Goal: Contribute content: Contribute content

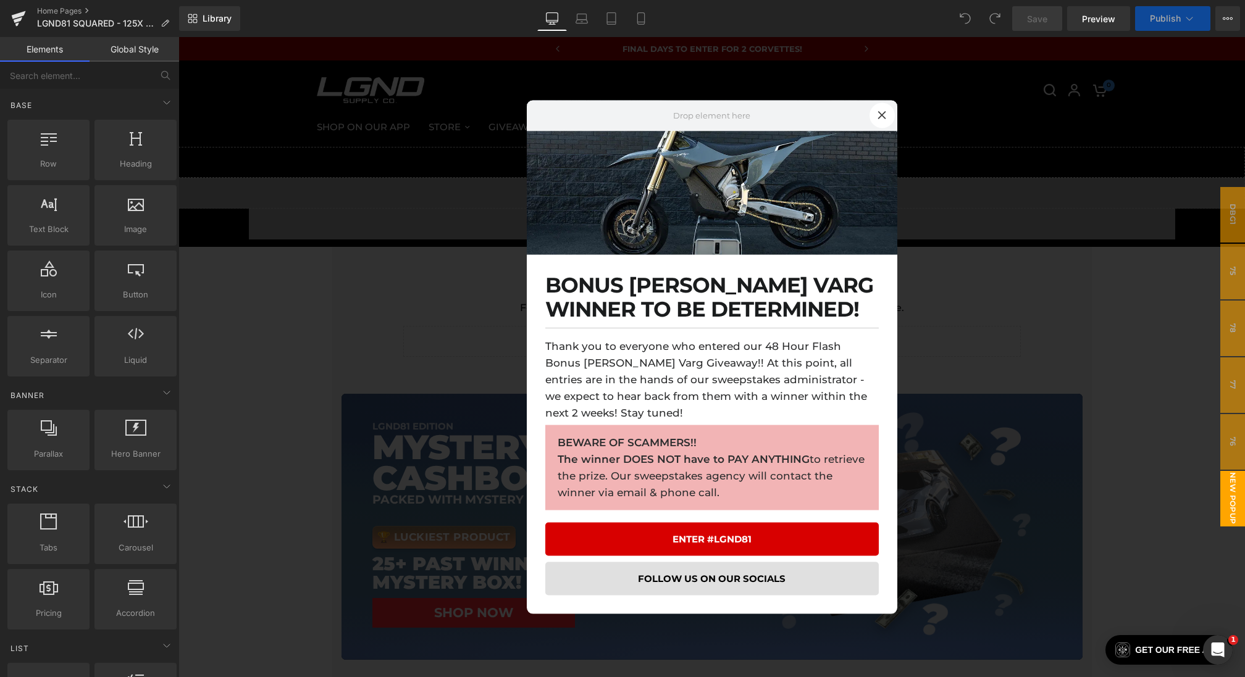
click at [363, 508] on div at bounding box center [711, 357] width 1067 height 640
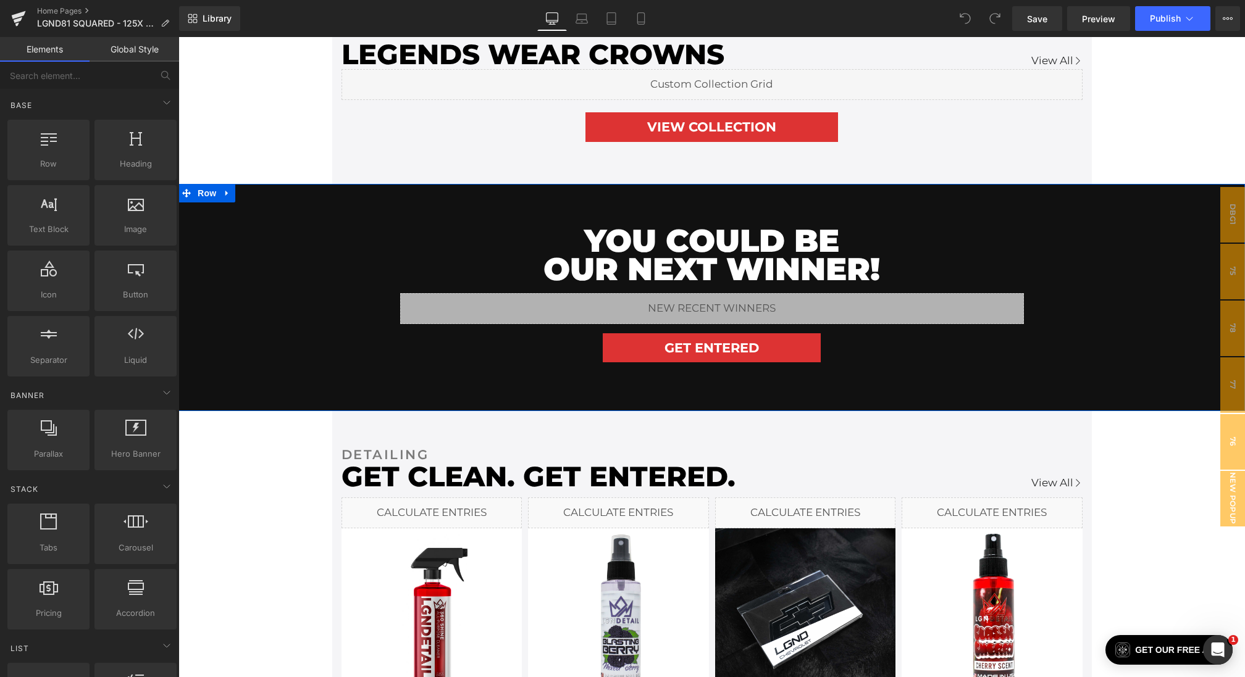
scroll to position [1162, 0]
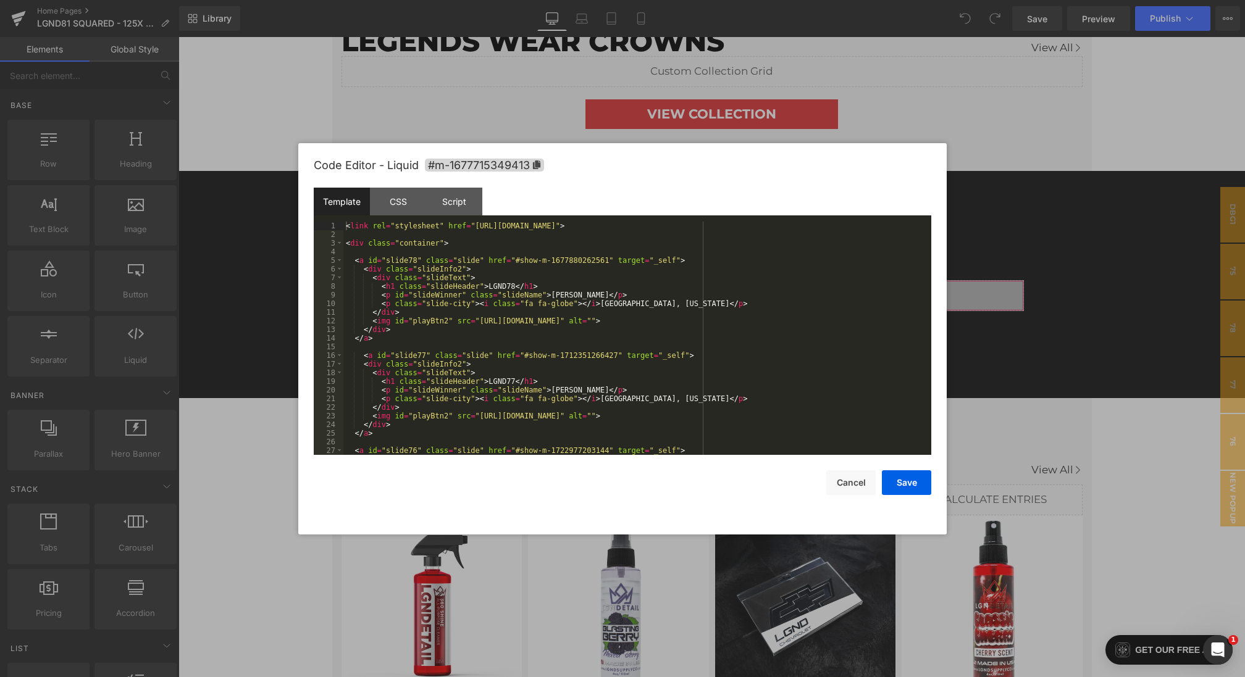
click at [530, 0] on div "You are previewing how the will restyle your page. You can not edit Elements in…" at bounding box center [622, 0] width 1245 height 0
click at [460, 241] on div "< link rel = "stylesheet" href = "[URL][DOMAIN_NAME]" > < div class = "containe…" at bounding box center [634, 347] width 583 height 251
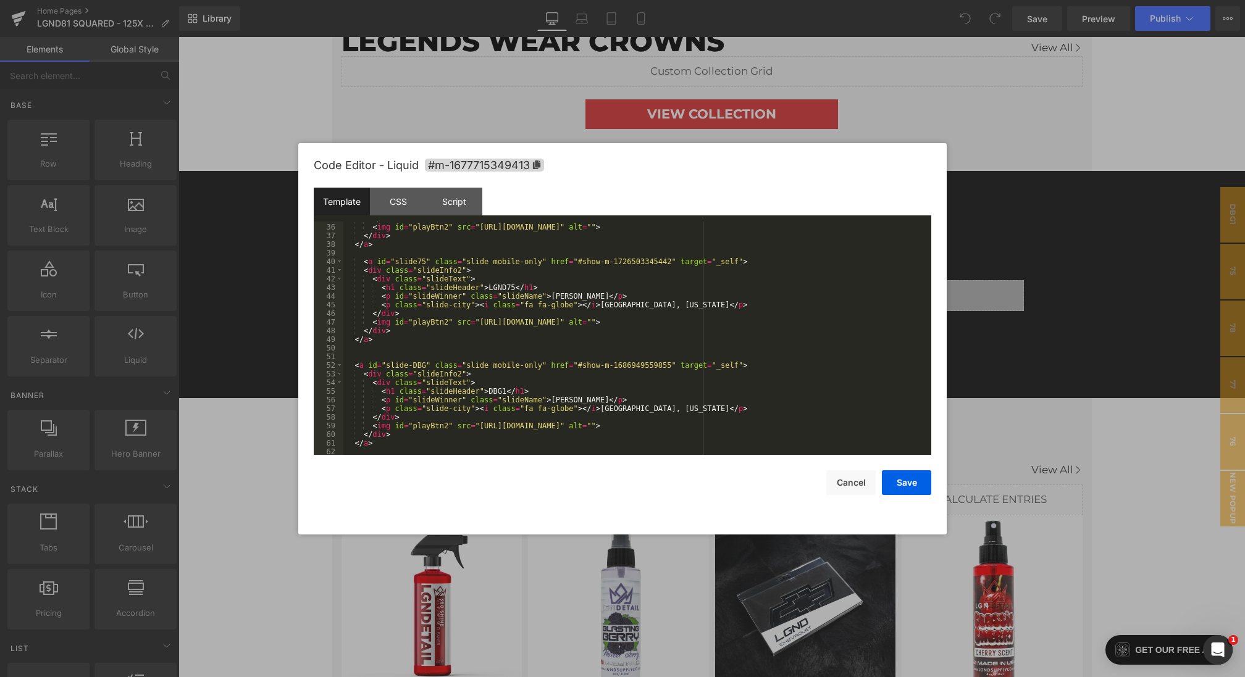
scroll to position [282, 0]
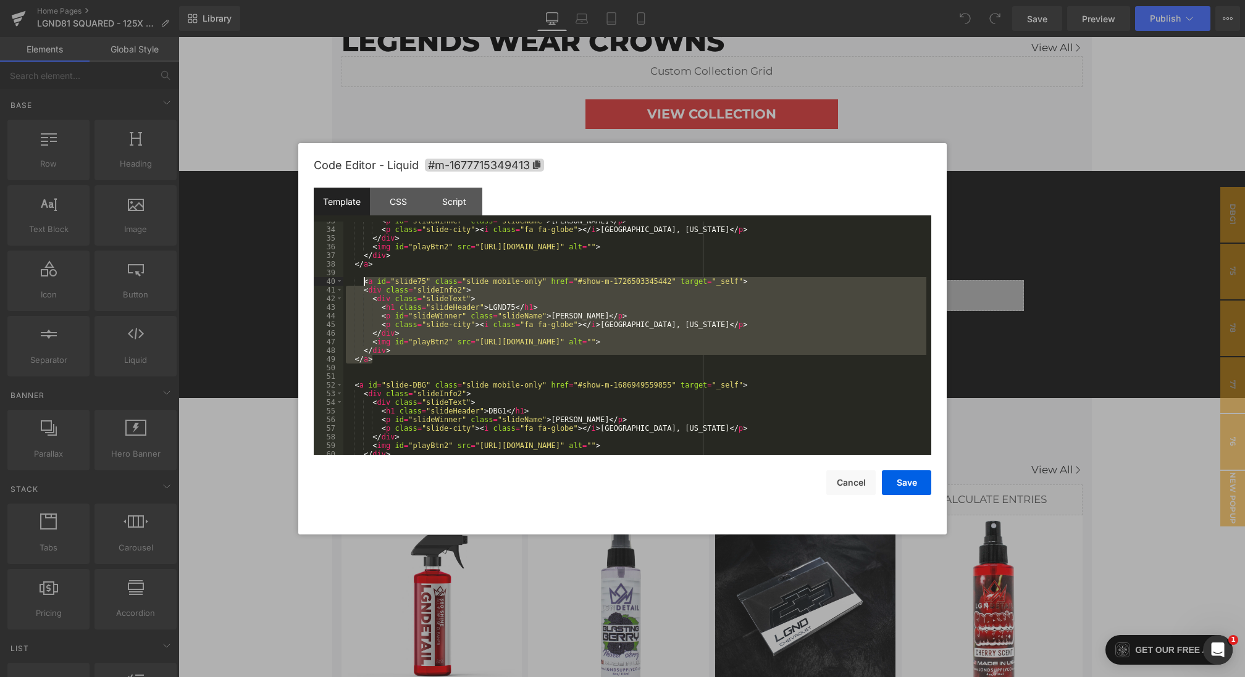
drag, startPoint x: 380, startPoint y: 361, endPoint x: 363, endPoint y: 282, distance: 80.4
click at [363, 282] on div "< p id = "slideWinner" class = "slideName" > [PERSON_NAME] </ p > < p class = "…" at bounding box center [634, 342] width 583 height 251
click at [409, 414] on div "< p id = "slideWinner" class = "slideName" > [PERSON_NAME] </ p > < p class = "…" at bounding box center [634, 342] width 583 height 251
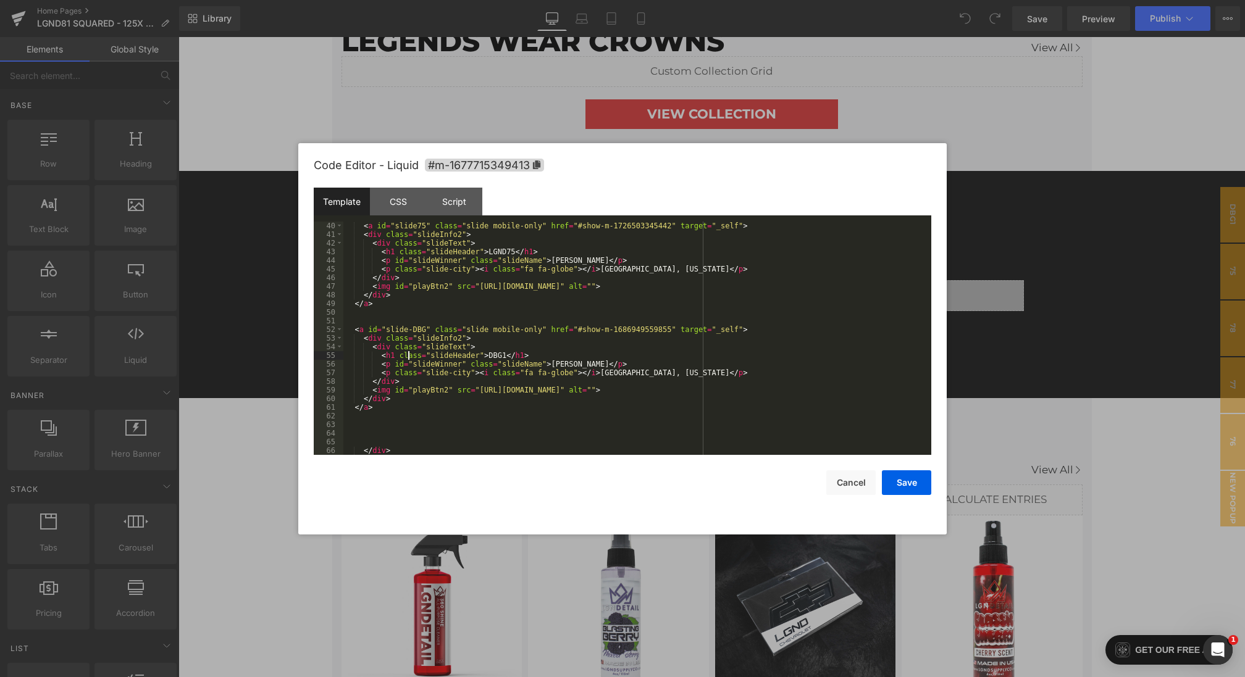
scroll to position [337, 0]
click at [387, 410] on div "< a id = "slide75" class = "slide mobile-only" href = "#show-m-1726503345442" t…" at bounding box center [634, 347] width 583 height 251
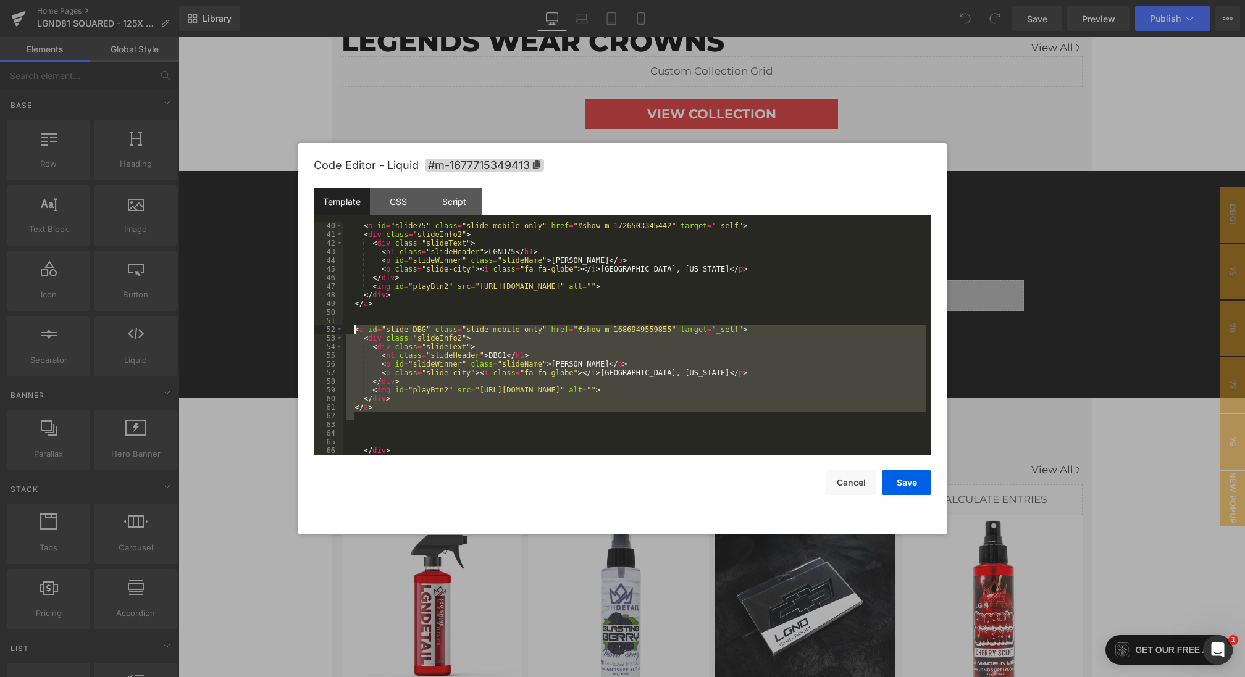
drag, startPoint x: 409, startPoint y: 413, endPoint x: 353, endPoint y: 329, distance: 100.5
click at [353, 329] on div "< a id = "slide75" class = "slide mobile-only" href = "#show-m-1726503345442" t…" at bounding box center [634, 347] width 583 height 251
click at [445, 370] on div "< a id = "slide75" class = "slide mobile-only" href = "#show-m-1726503345442" t…" at bounding box center [634, 347] width 583 height 251
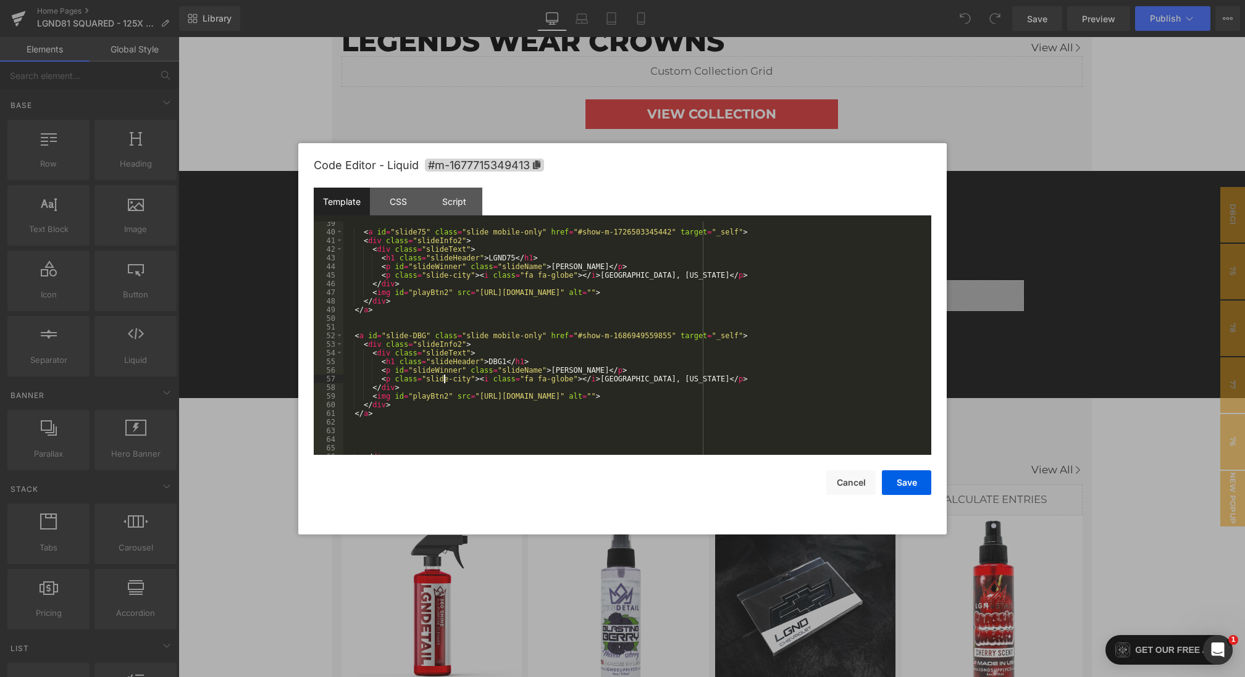
scroll to position [332, 0]
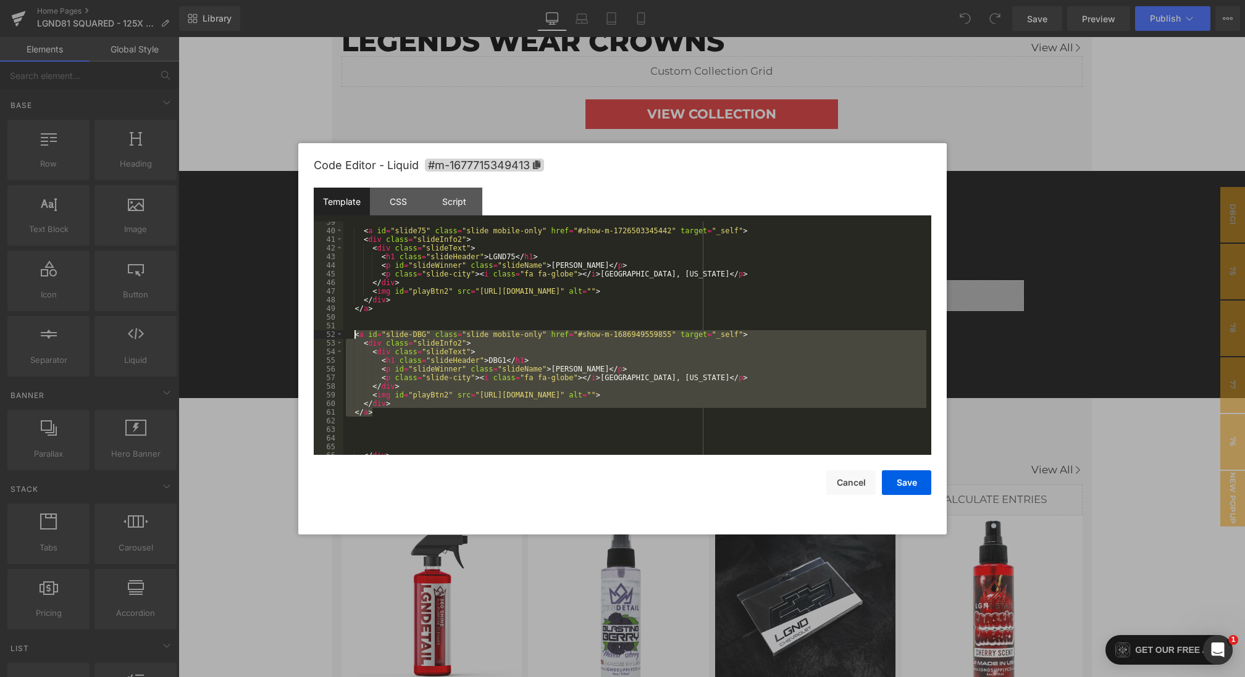
drag, startPoint x: 390, startPoint y: 411, endPoint x: 355, endPoint y: 333, distance: 85.2
click at [355, 333] on div "< a id = "slide75" class = "slide mobile-only" href = "#show-m-1726503345442" t…" at bounding box center [634, 343] width 583 height 251
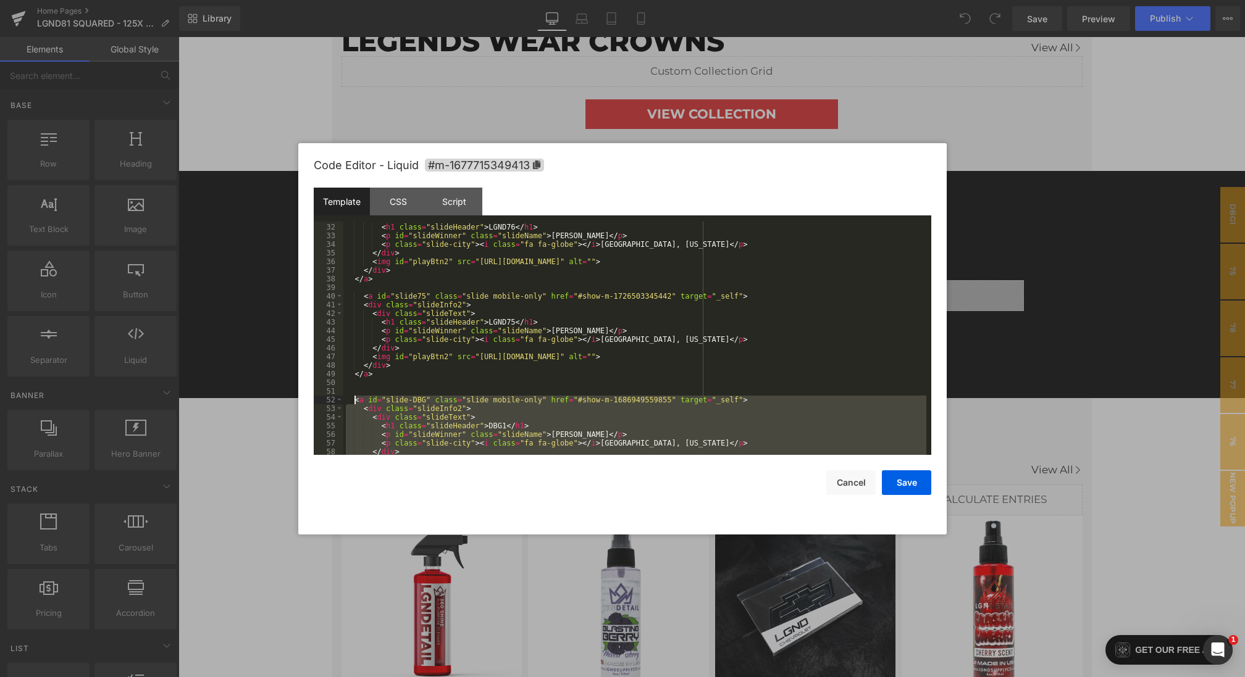
scroll to position [232, 0]
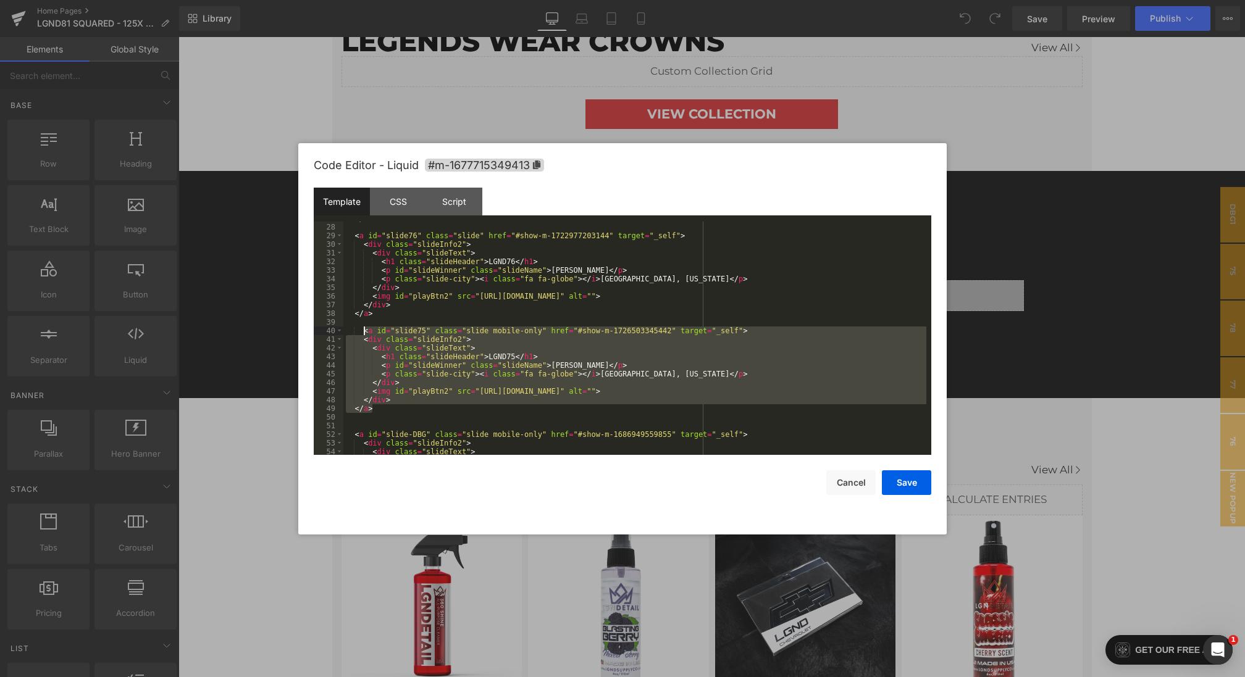
drag, startPoint x: 383, startPoint y: 406, endPoint x: 364, endPoint y: 333, distance: 74.7
click at [364, 333] on div "</ a > < a id = "slide76" class = "slide" href = "#show-m-1722977203144" target…" at bounding box center [634, 339] width 583 height 251
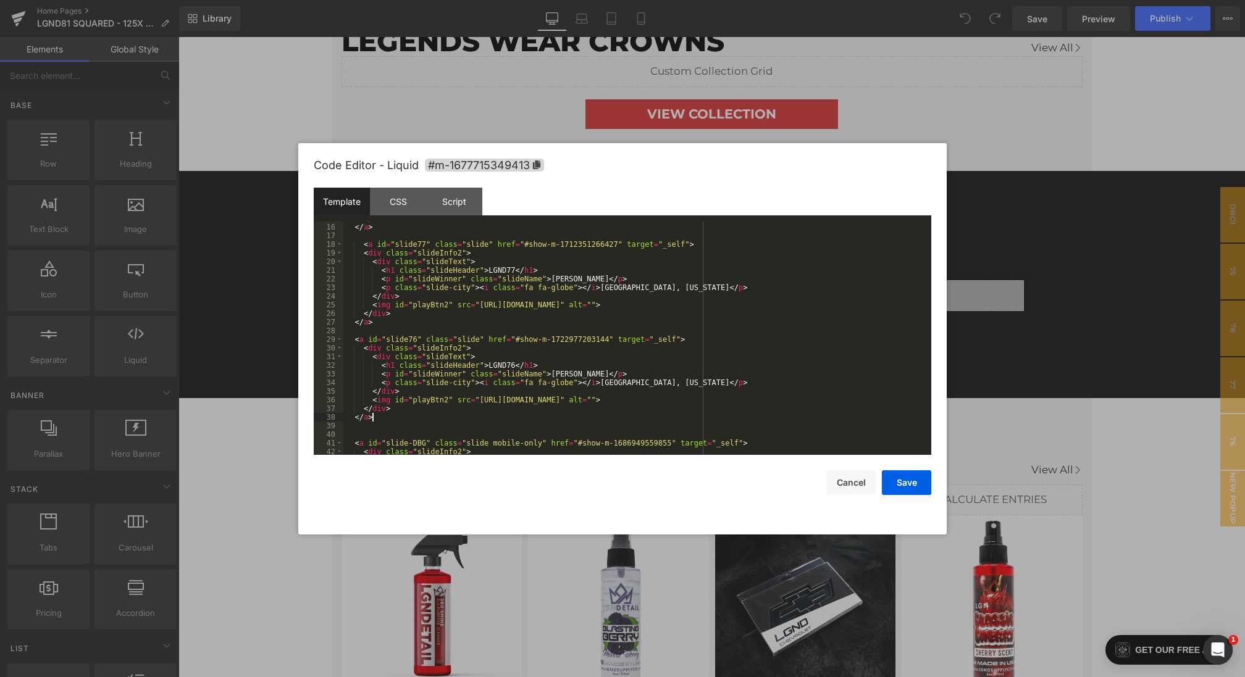
scroll to position [114, 0]
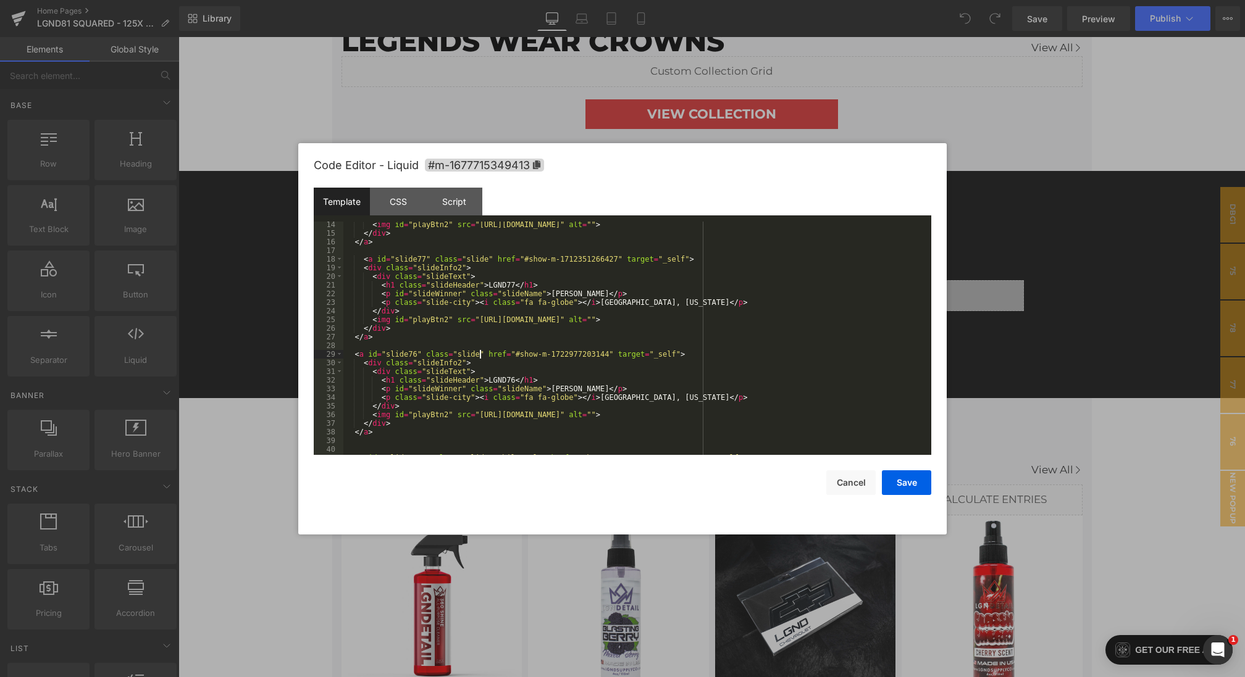
click at [479, 353] on div "< img id = "playBtn2" src = "[URL][DOMAIN_NAME]" alt = "" > </ div > </ a > < a…" at bounding box center [634, 345] width 583 height 251
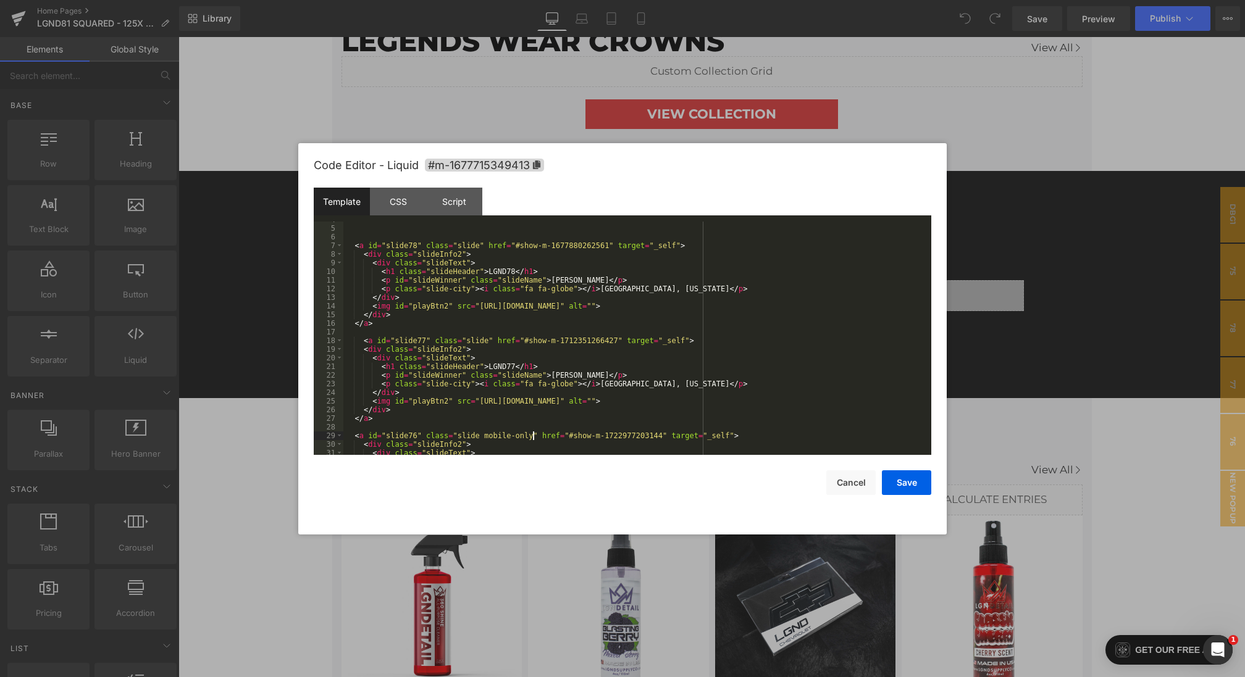
scroll to position [0, 0]
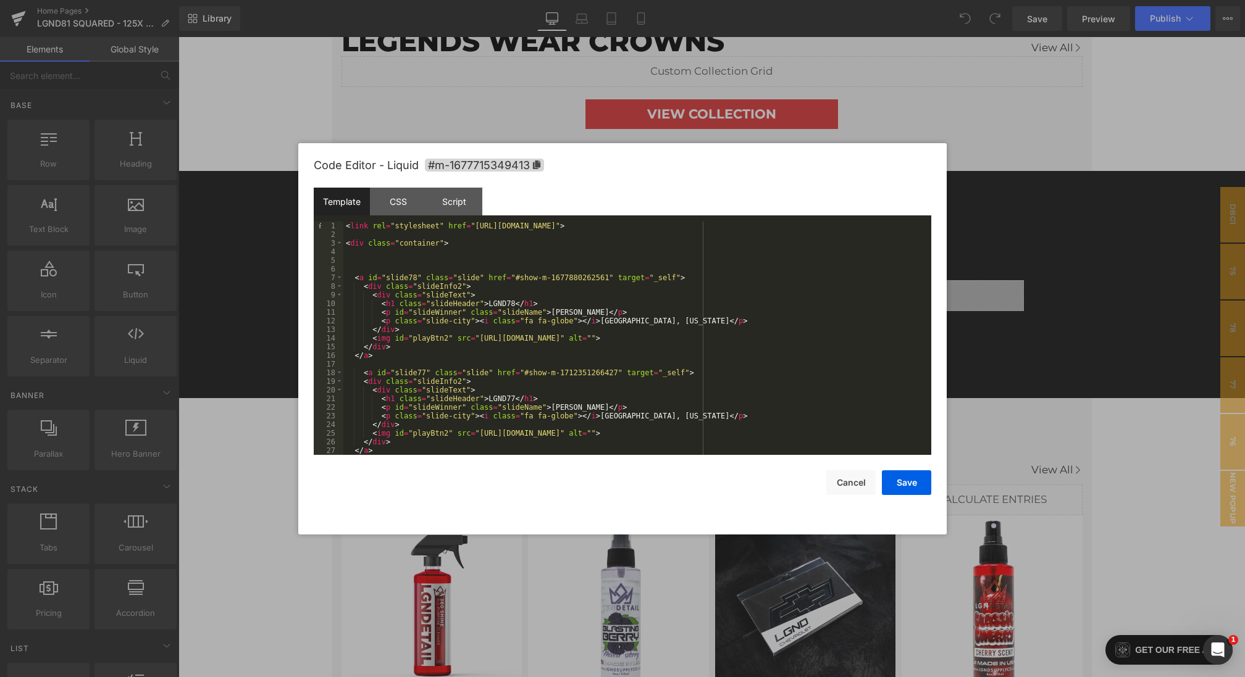
click at [464, 254] on div "< link rel = "stylesheet" href = "[URL][DOMAIN_NAME]" > < div class = "containe…" at bounding box center [634, 347] width 583 height 251
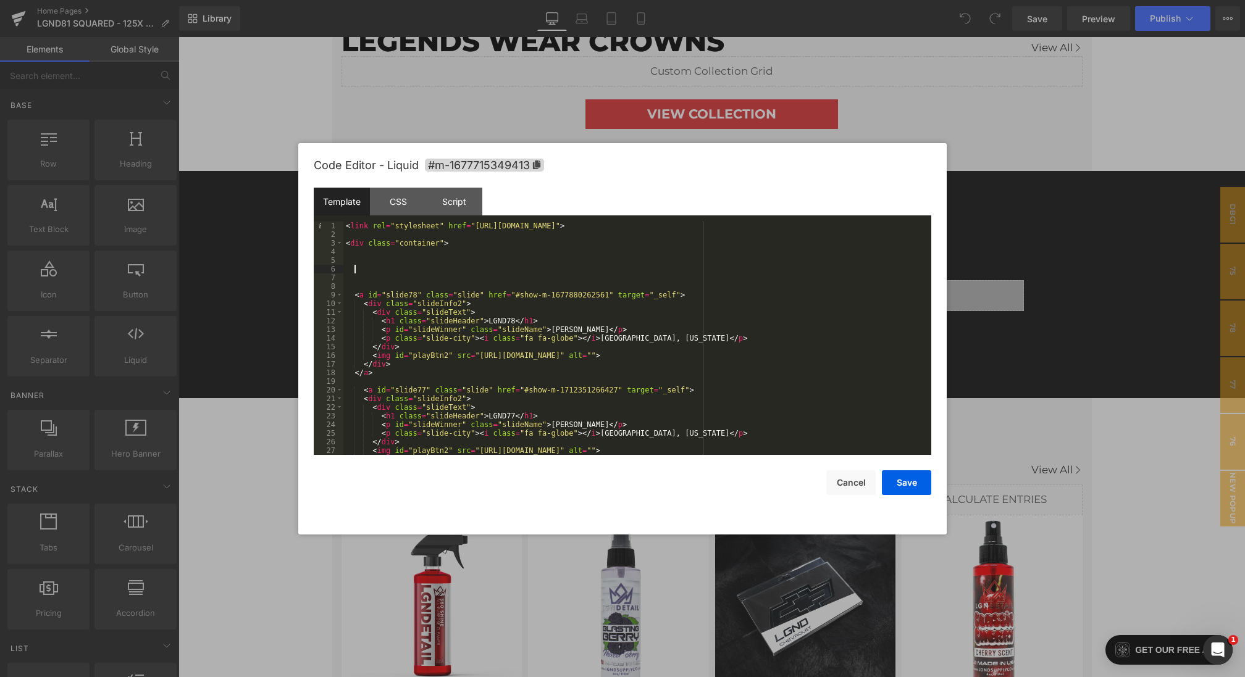
paste textarea
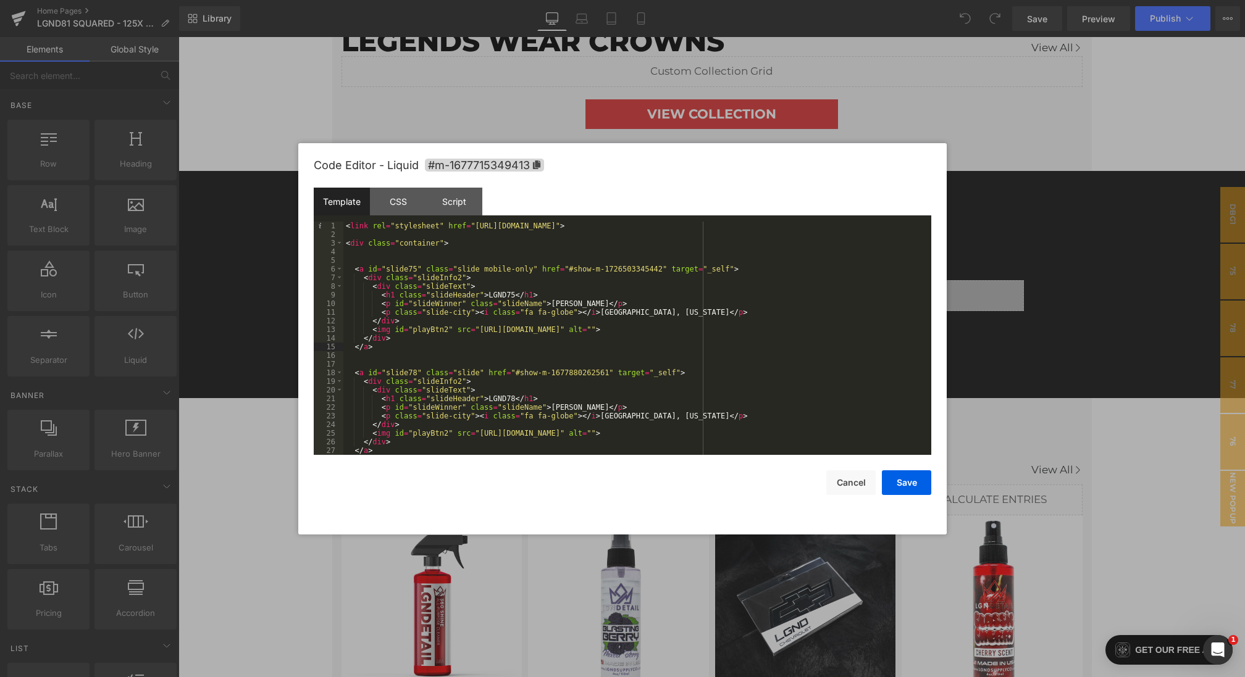
click at [417, 269] on div "< link rel = "stylesheet" href = "[URL][DOMAIN_NAME]" > < div class = "containe…" at bounding box center [634, 347] width 583 height 251
click at [513, 295] on div "< link rel = "stylesheet" href = "[URL][DOMAIN_NAME]" > < div class = "containe…" at bounding box center [634, 347] width 583 height 251
click at [488, 270] on div "< link rel = "stylesheet" href = "[URL][DOMAIN_NAME]" > < div class = "containe…" at bounding box center [634, 347] width 583 height 251
drag, startPoint x: 485, startPoint y: 270, endPoint x: 534, endPoint y: 271, distance: 48.2
click at [534, 271] on div "< link rel = "stylesheet" href = "[URL][DOMAIN_NAME]" > < div class = "containe…" at bounding box center [634, 347] width 583 height 251
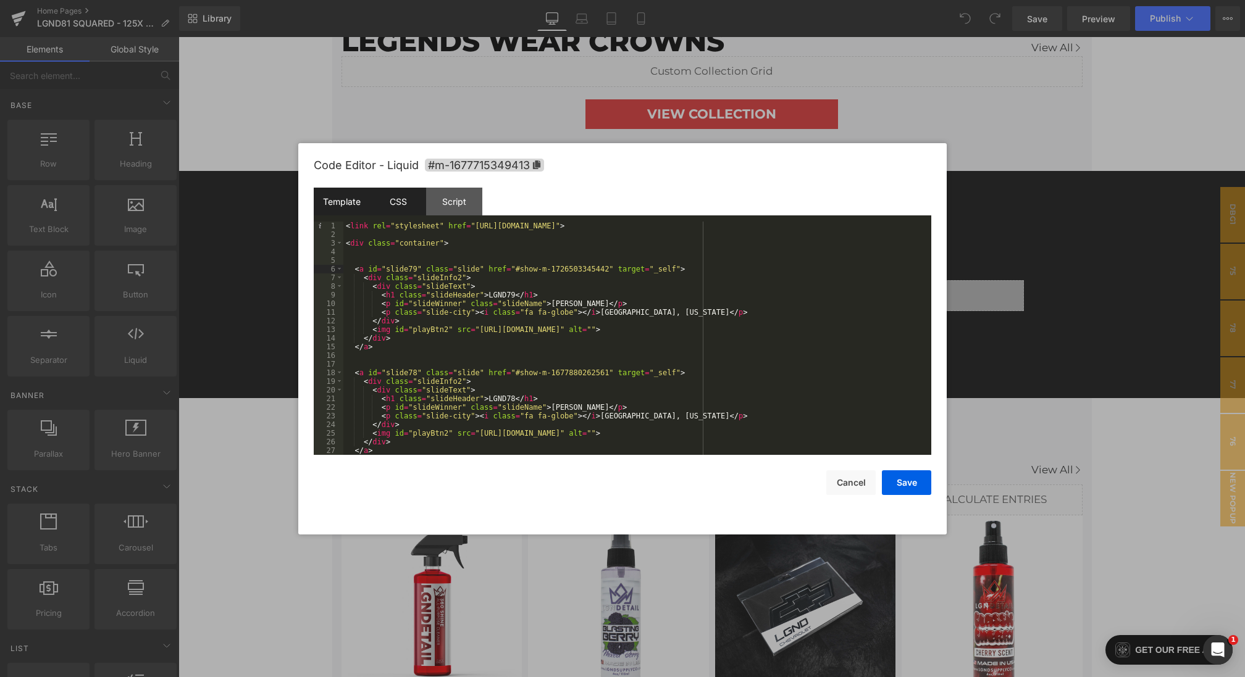
click at [406, 204] on div "CSS" at bounding box center [398, 202] width 56 height 28
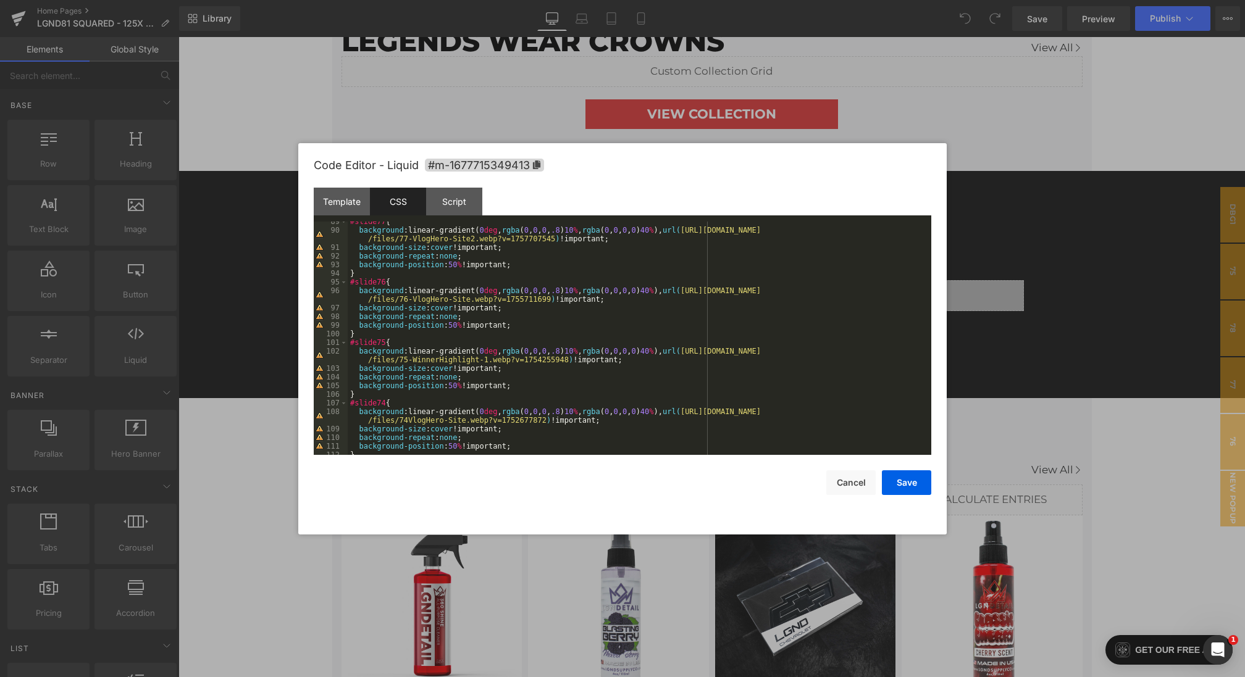
scroll to position [836, 0]
click at [385, 277] on div "#slide76 { background :linear-gradient( 0 deg , rgba ( 0 , 0 , 0 , .8 ) 10 % , …" at bounding box center [637, 340] width 579 height 251
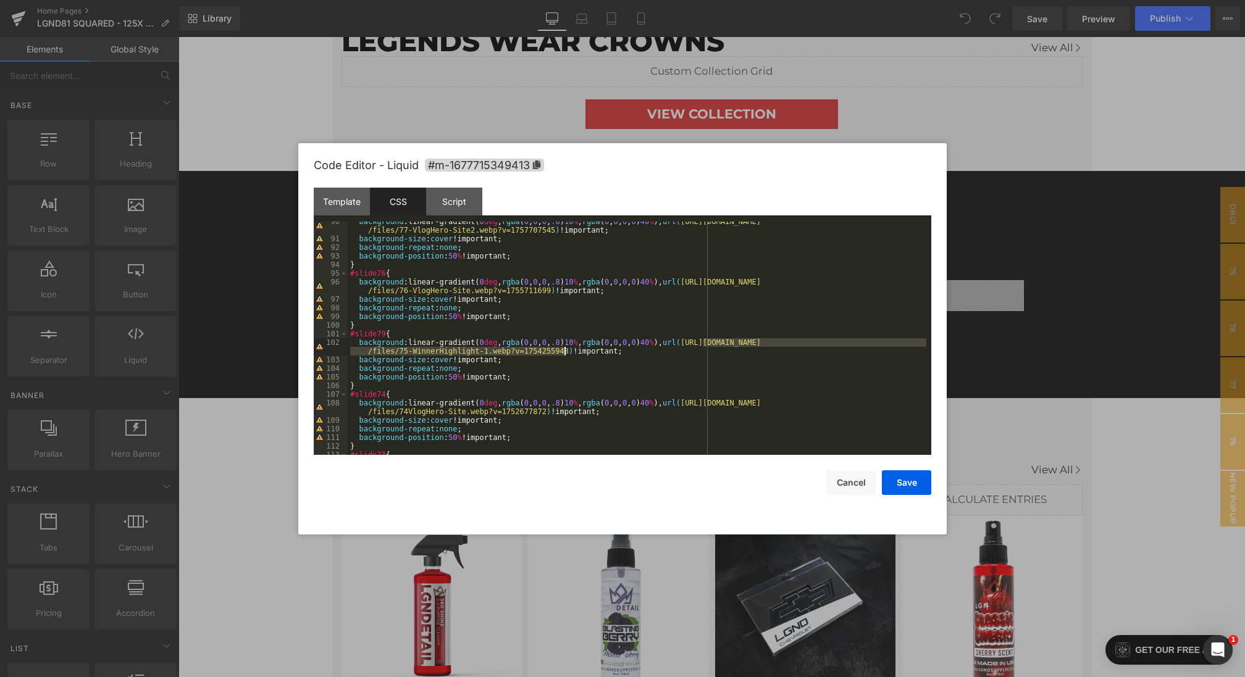
drag, startPoint x: 701, startPoint y: 344, endPoint x: 568, endPoint y: 352, distance: 133.6
click at [568, 352] on div "background :linear-gradient( 0 deg , rgba ( 0 , 0 , 0 , .8 ) 10 % , rgba ( 0 , …" at bounding box center [637, 346] width 579 height 259
click at [354, 195] on div "Template" at bounding box center [342, 202] width 56 height 28
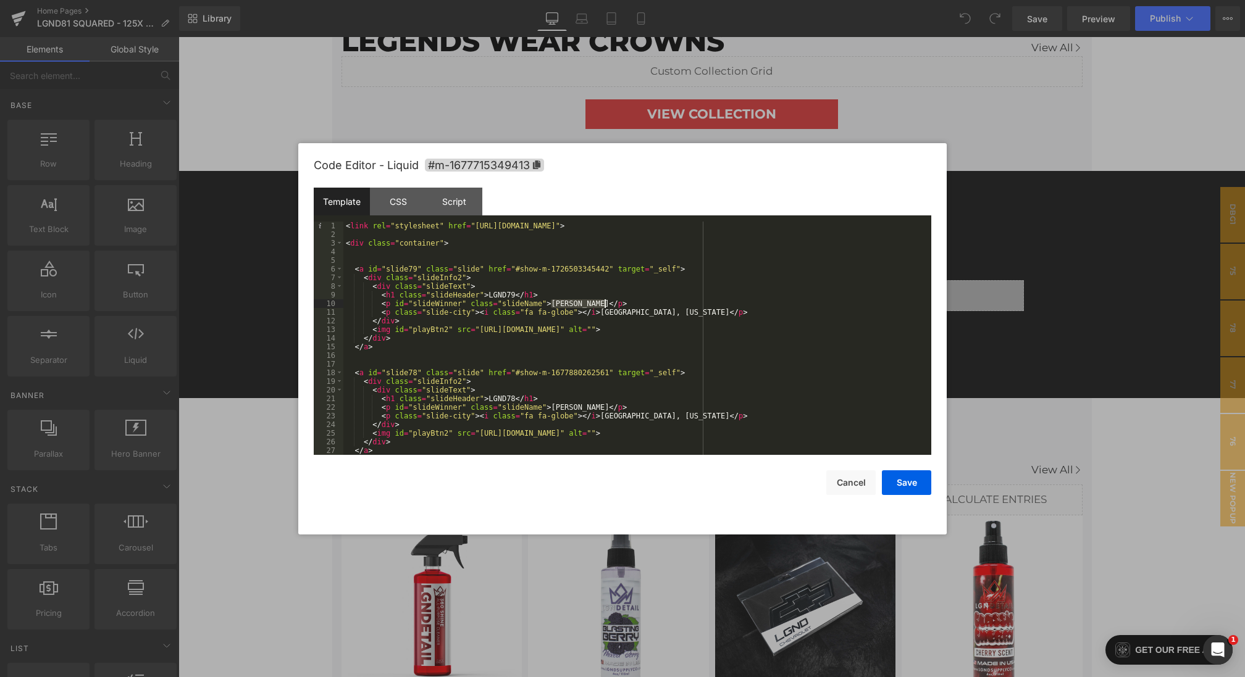
drag, startPoint x: 550, startPoint y: 302, endPoint x: 608, endPoint y: 304, distance: 58.1
click at [608, 304] on div "< link rel = "stylesheet" href = "[URL][DOMAIN_NAME]" > < div class = "containe…" at bounding box center [634, 347] width 583 height 251
drag, startPoint x: 605, startPoint y: 311, endPoint x: 667, endPoint y: 313, distance: 62.4
click at [667, 313] on div "< link rel = "stylesheet" href = "[URL][DOMAIN_NAME]" > < div class = "containe…" at bounding box center [634, 347] width 583 height 251
click at [908, 482] on button "Save" at bounding box center [906, 483] width 49 height 25
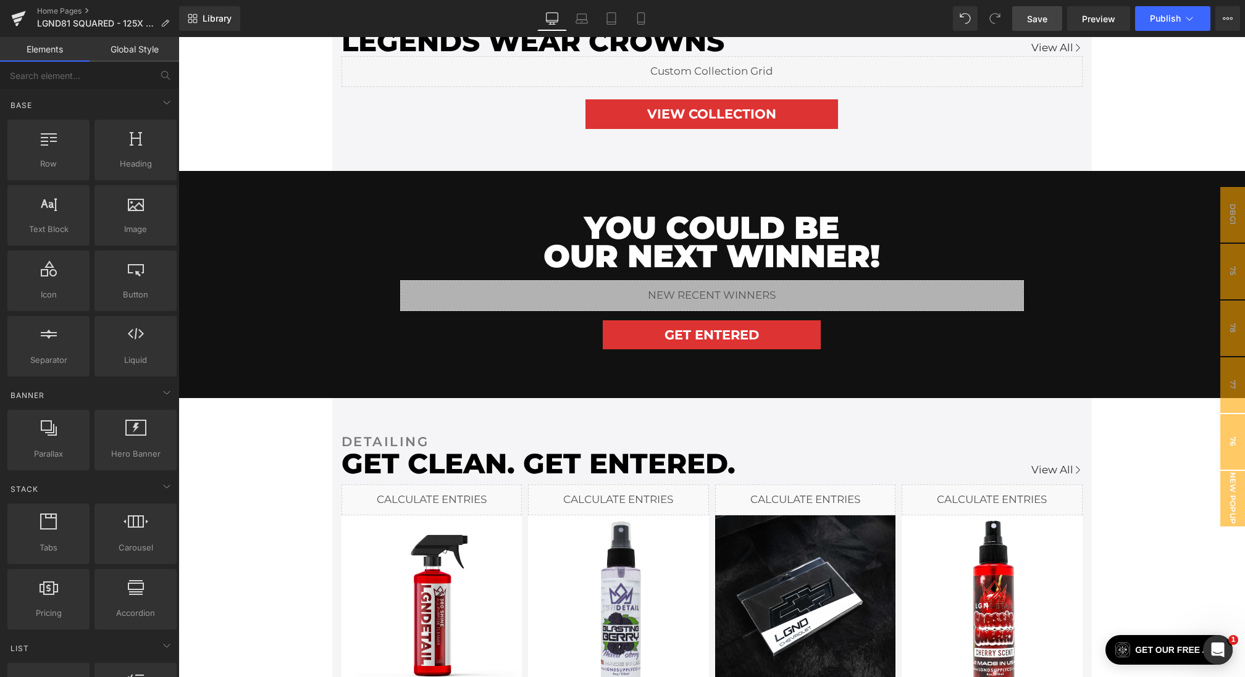
drag, startPoint x: 1047, startPoint y: 15, endPoint x: 1025, endPoint y: 242, distance: 228.4
click at [1047, 15] on span "Save" at bounding box center [1037, 18] width 20 height 13
click at [1226, 268] on span "75" at bounding box center [1232, 272] width 25 height 56
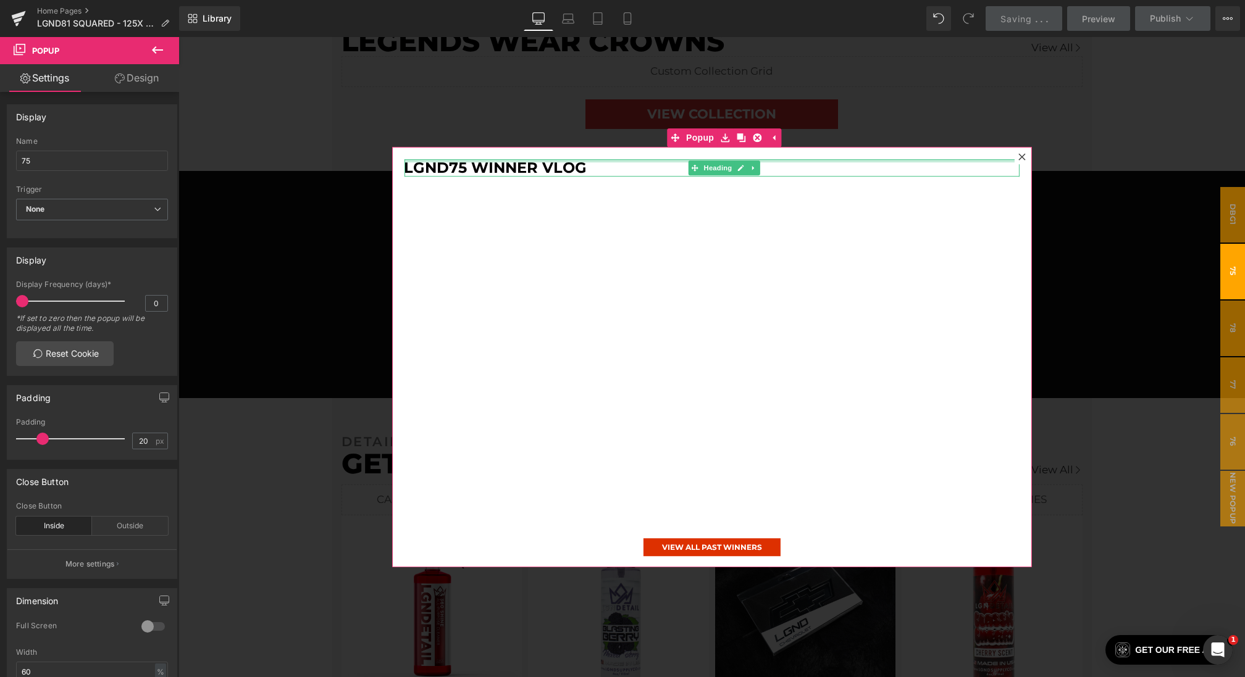
click at [454, 161] on div "LGND75 Winner Vlog Heading" at bounding box center [711, 168] width 615 height 18
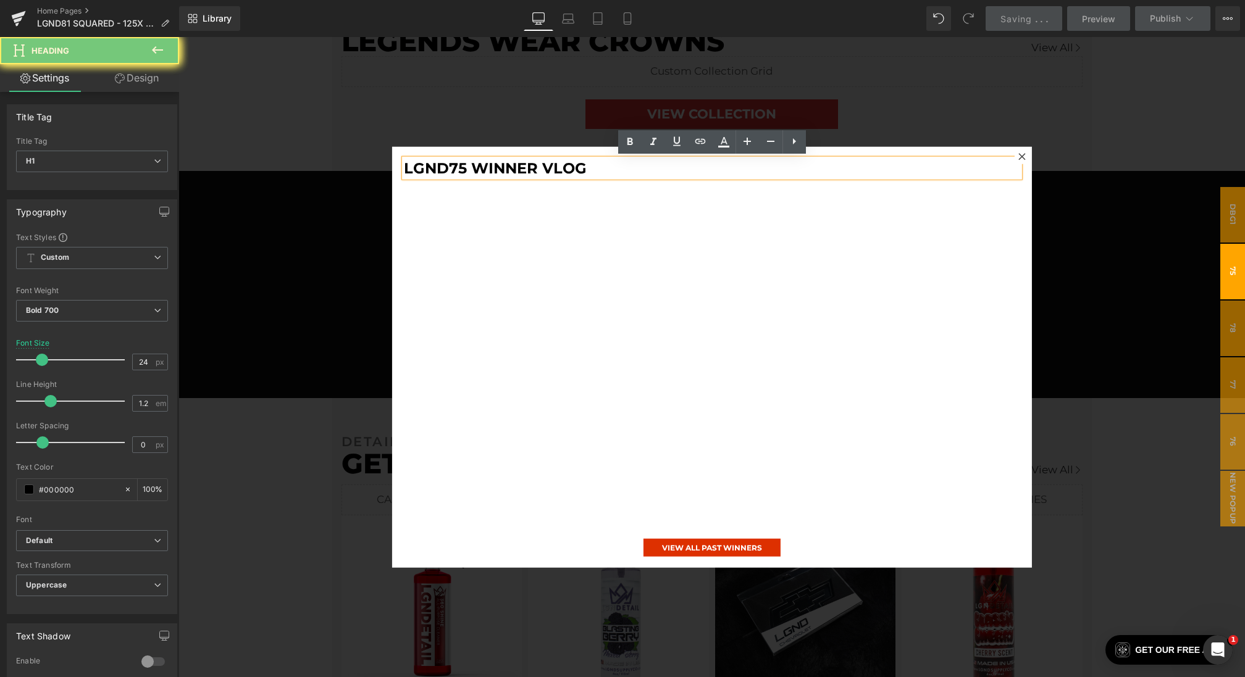
click at [466, 165] on h1 "LGND75 Winner Vlog" at bounding box center [711, 168] width 615 height 18
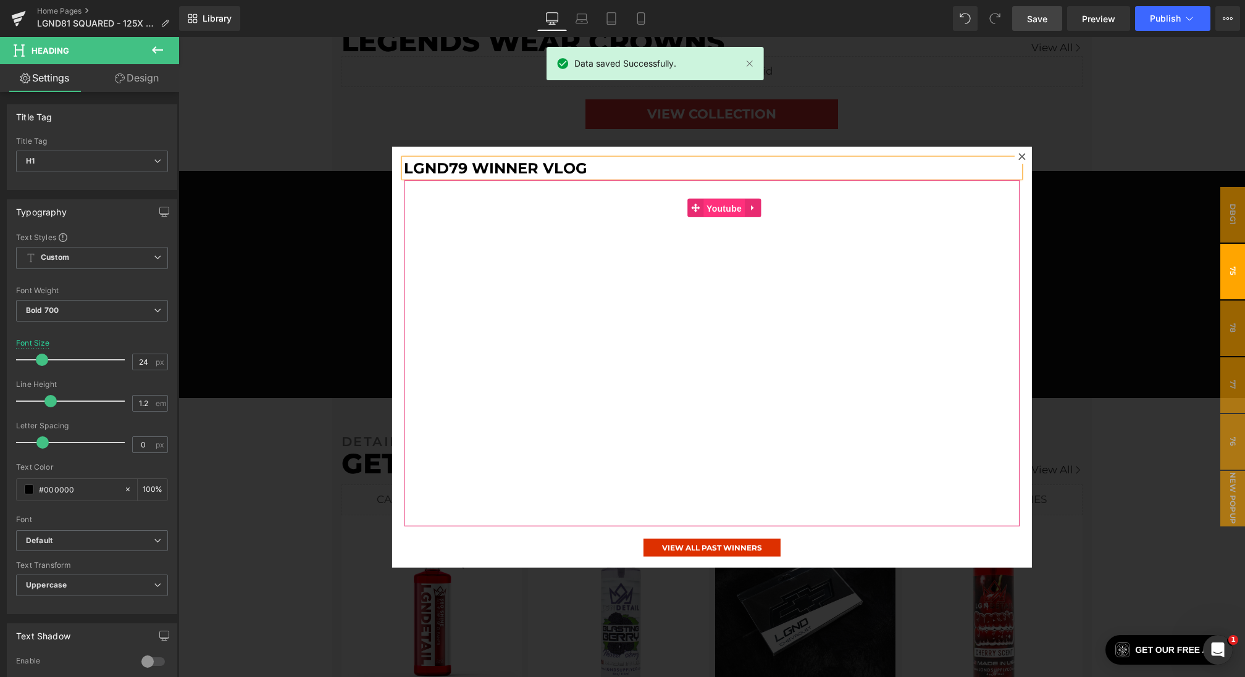
click at [726, 205] on span "Youtube" at bounding box center [723, 208] width 41 height 19
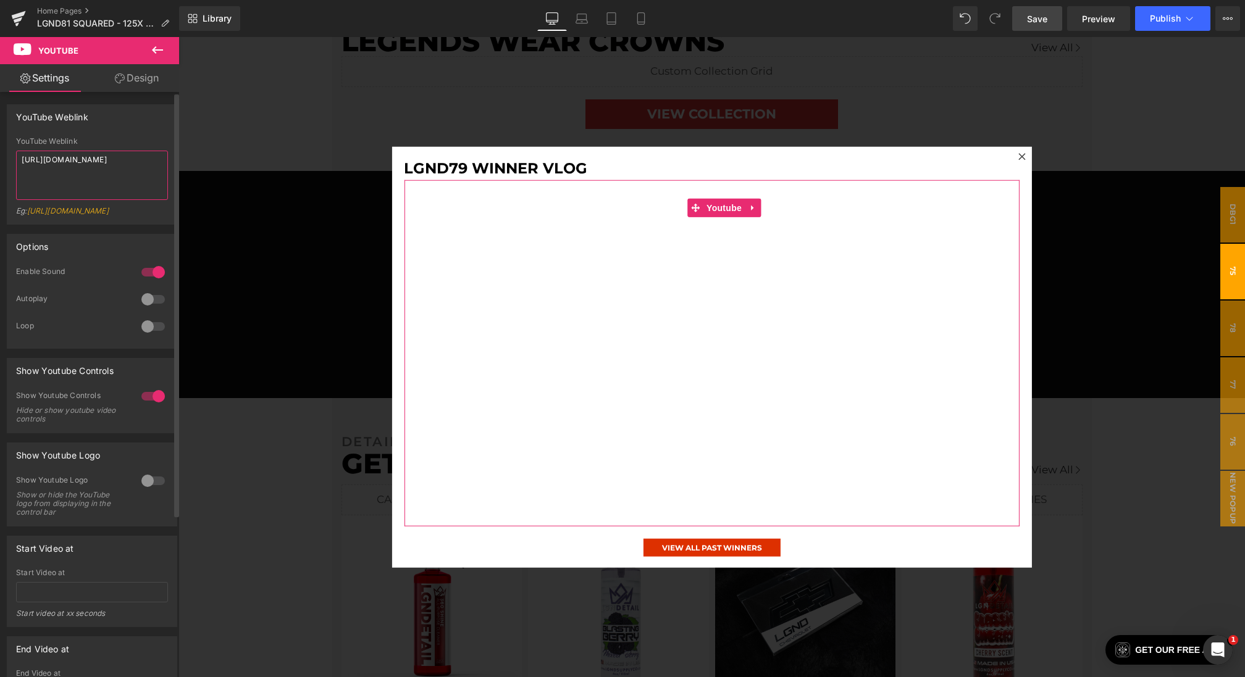
drag, startPoint x: 86, startPoint y: 169, endPoint x: 0, endPoint y: 124, distance: 97.8
click at [0, 124] on div "YouTube Weblink YouTube Weblink [URL][DOMAIN_NAME] Eg: [URL][DOMAIN_NAME]" at bounding box center [92, 160] width 185 height 130
paste textarea "Hi4jl6Yh2Ao"
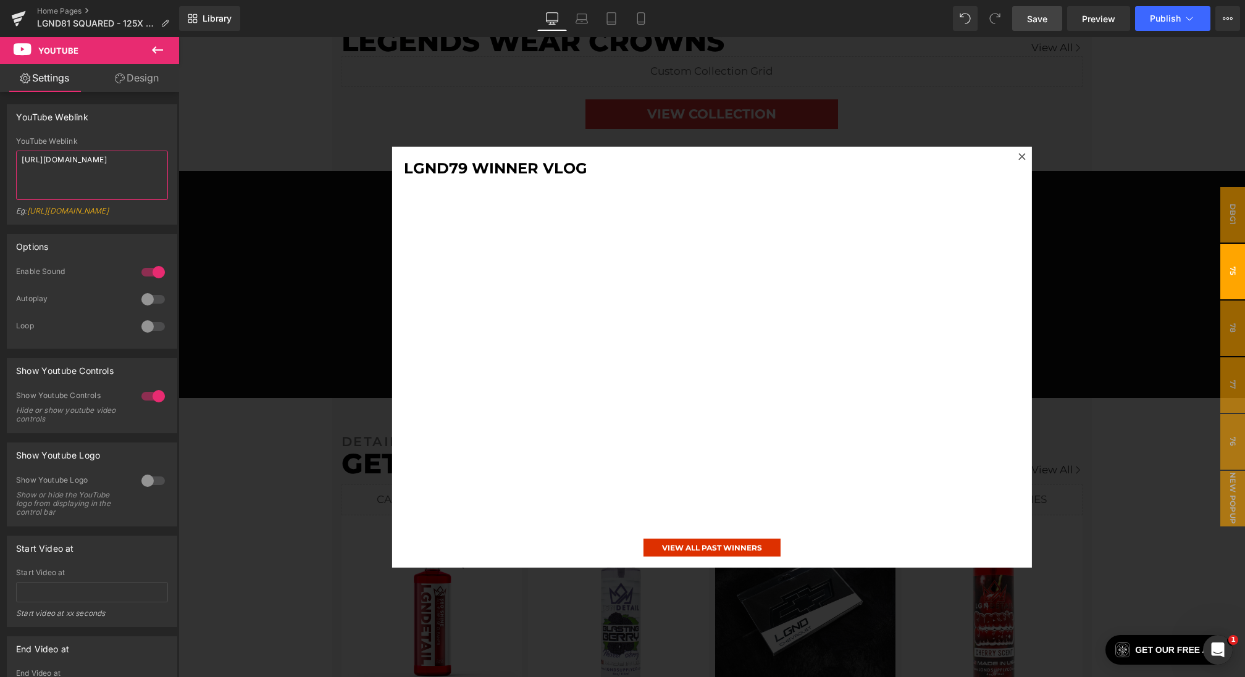
type textarea "[URL][DOMAIN_NAME]"
click at [1033, 22] on span "Save" at bounding box center [1037, 18] width 20 height 13
click at [1088, 16] on span "Preview" at bounding box center [1098, 18] width 33 height 13
click at [1140, 158] on div at bounding box center [711, 357] width 1067 height 640
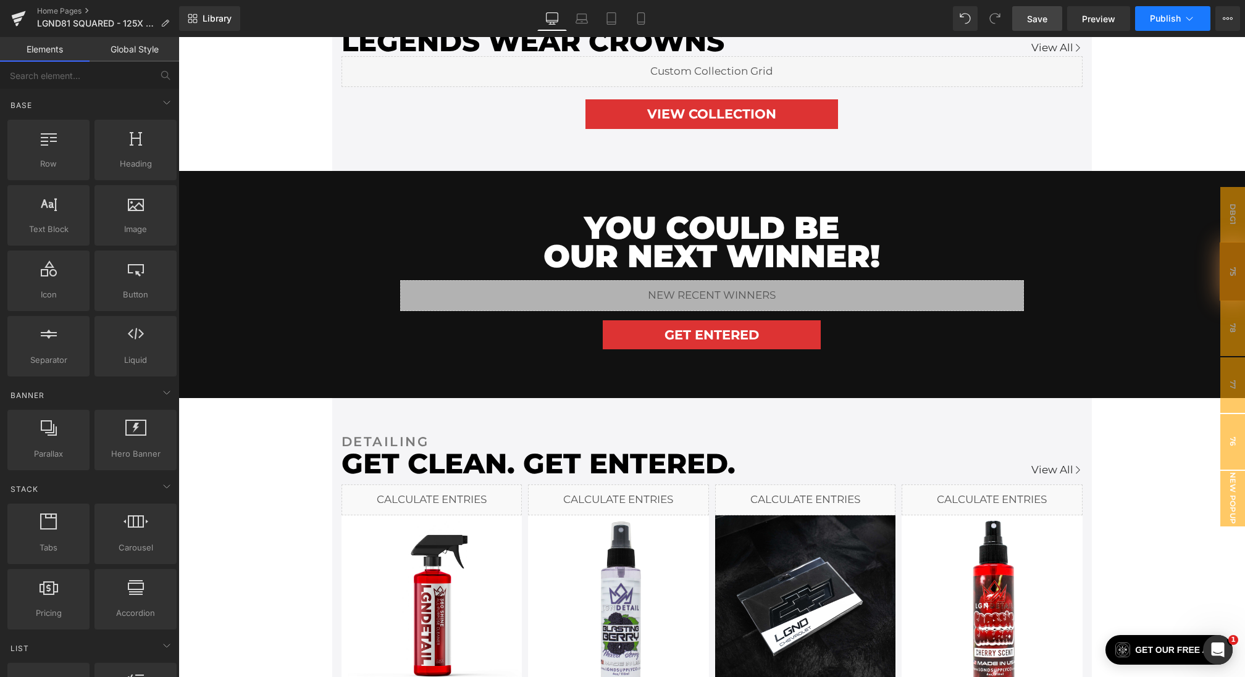
click at [1175, 19] on span "Publish" at bounding box center [1165, 19] width 31 height 10
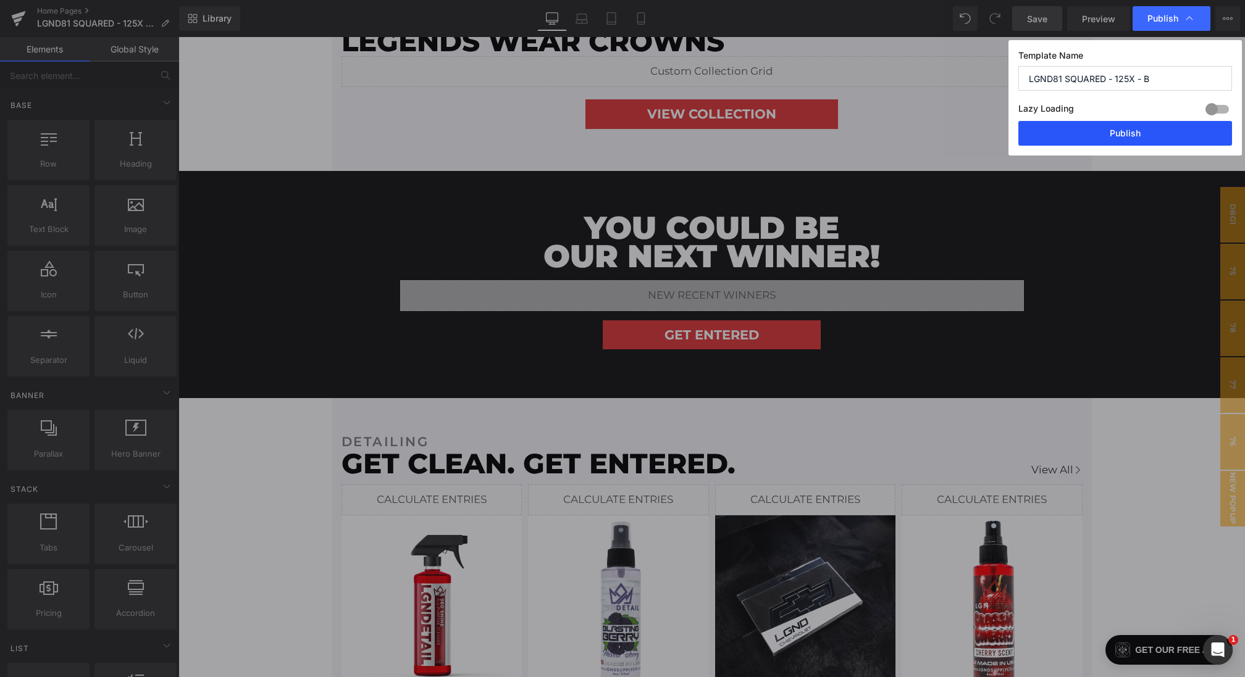
click at [1105, 129] on button "Publish" at bounding box center [1125, 133] width 214 height 25
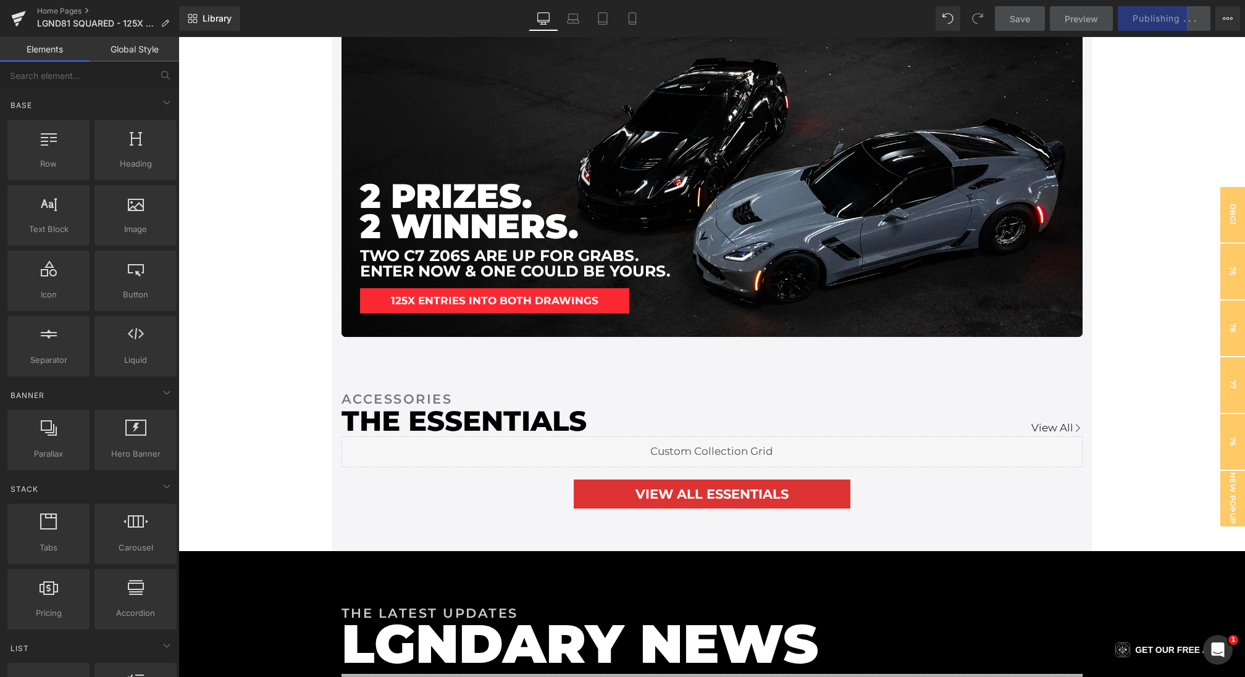
scroll to position [2280, 0]
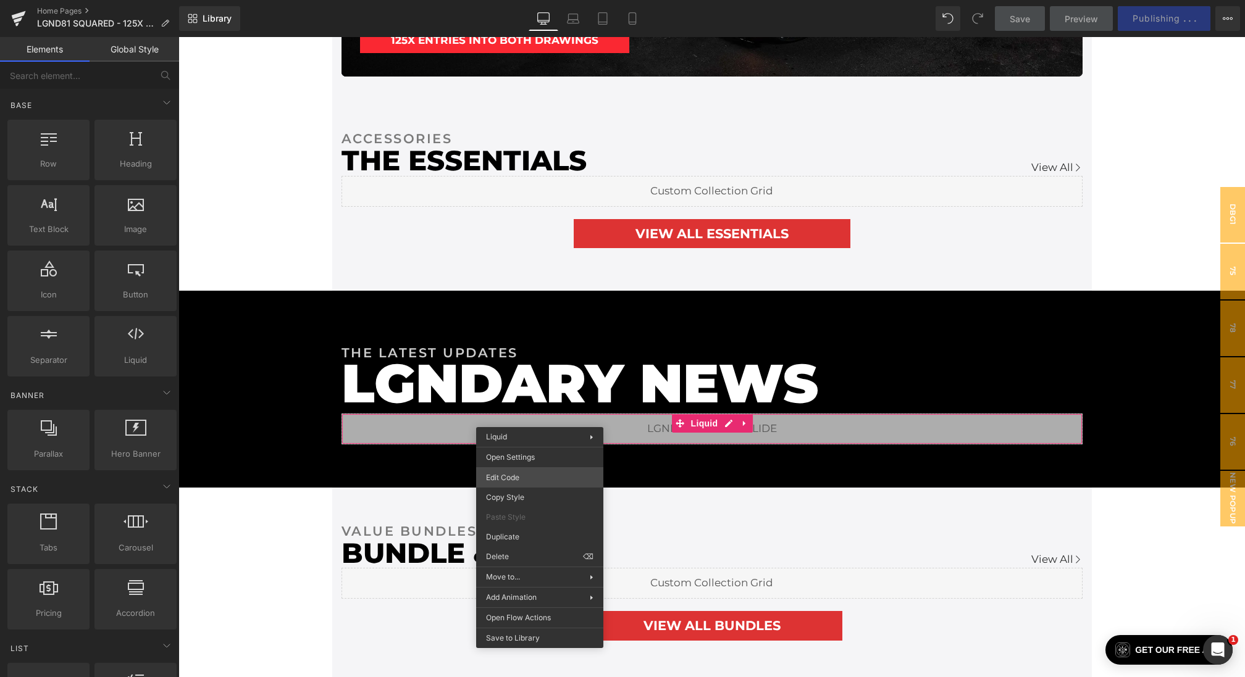
click at [511, 0] on div "Youtube You are previewing how the will restyle your page. You can not edit Ele…" at bounding box center [622, 0] width 1245 height 0
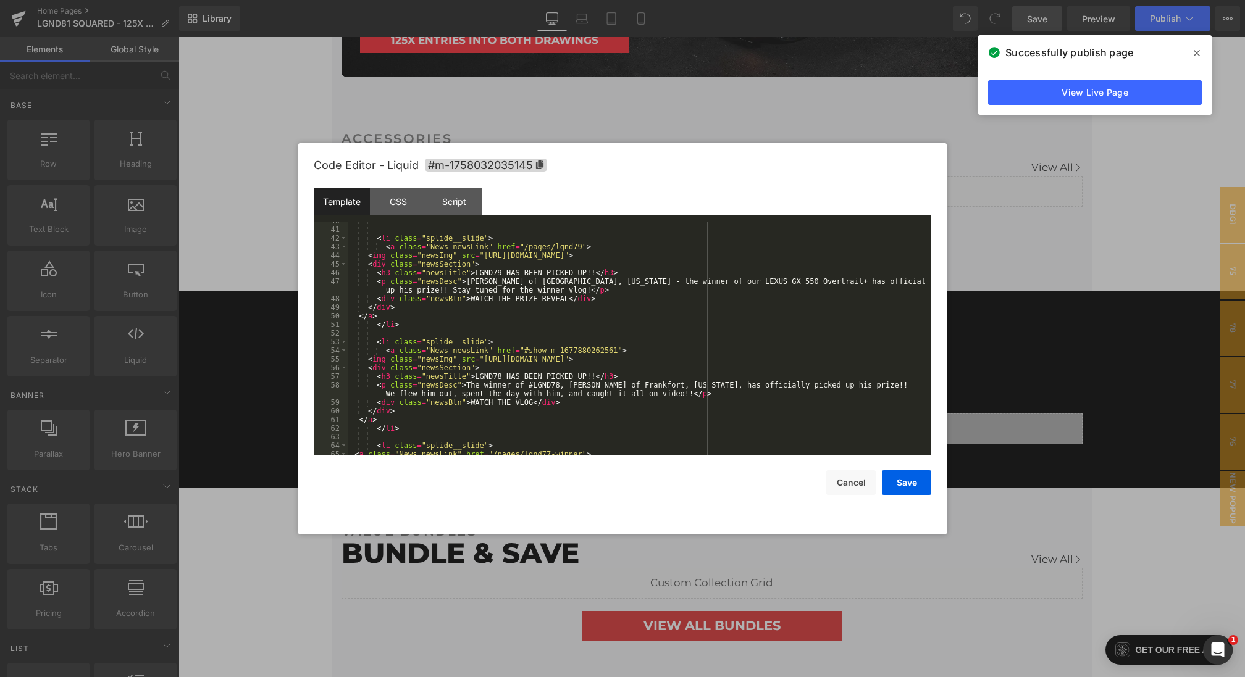
scroll to position [377, 0]
drag, startPoint x: 452, startPoint y: 288, endPoint x: 586, endPoint y: 288, distance: 134.0
click at [586, 288] on div "< li class = "splide__slide" > < a class = "News newsLink" href = "/pages/lgnd7…" at bounding box center [637, 342] width 579 height 251
drag, startPoint x: 543, startPoint y: 293, endPoint x: 453, endPoint y: 293, distance: 90.2
click at [453, 293] on div "< li class = "splide__slide" > < a class = "News newsLink" href = "/pages/lgnd7…" at bounding box center [637, 342] width 579 height 251
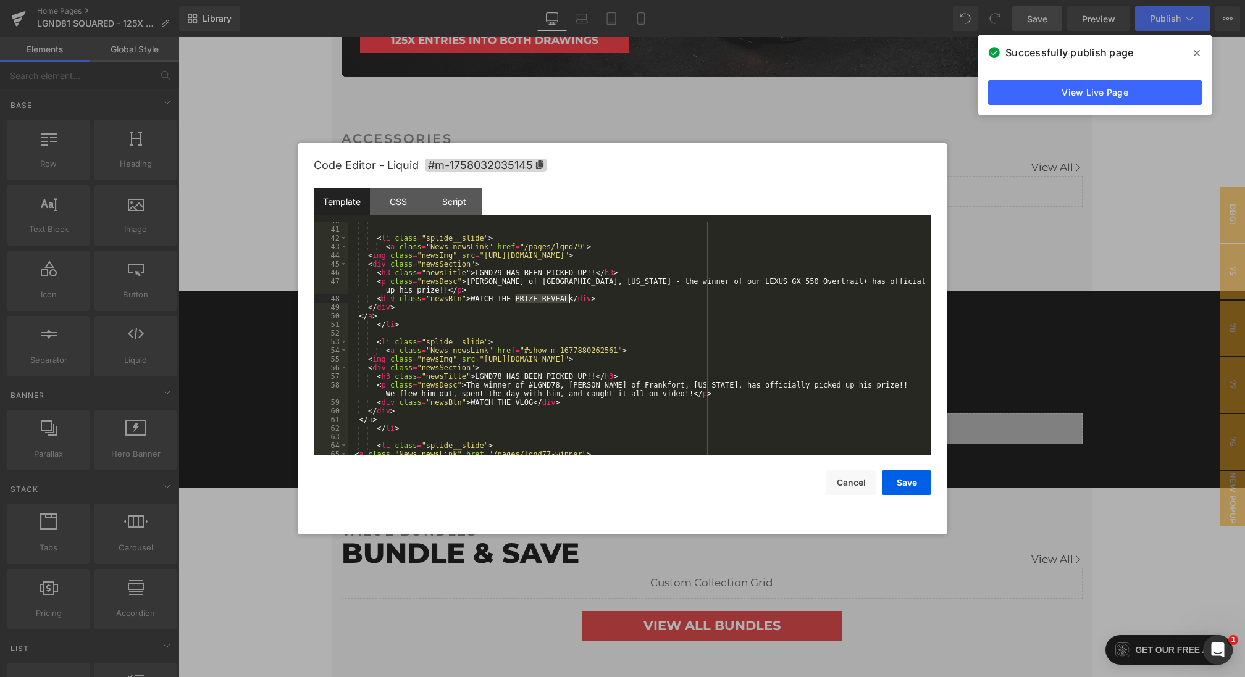
drag, startPoint x: 515, startPoint y: 301, endPoint x: 568, endPoint y: 302, distance: 52.5
click at [568, 302] on div "< li class = "splide__slide" > < a class = "News newsLink" href = "/pages/lgnd7…" at bounding box center [637, 342] width 579 height 251
drag, startPoint x: 542, startPoint y: 296, endPoint x: 518, endPoint y: 296, distance: 24.7
click at [518, 296] on div "< li class = "splide__slide" > < a class = "News newsLink" href = "/pages/lgnd7…" at bounding box center [637, 342] width 579 height 251
click at [443, 290] on div "< li class = "splide__slide" > < a class = "News newsLink" href = "/pages/lgnd7…" at bounding box center [637, 342] width 579 height 251
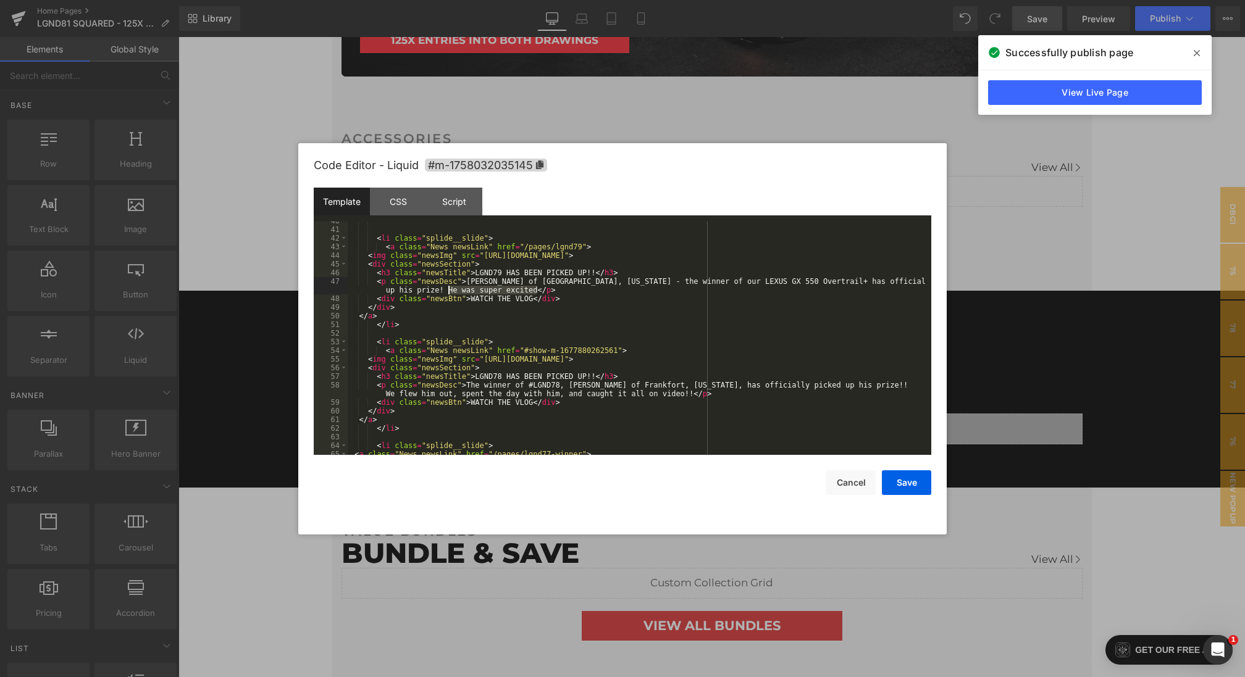
drag, startPoint x: 539, startPoint y: 292, endPoint x: 446, endPoint y: 290, distance: 92.0
click at [446, 290] on div "< li class = "splide__slide" > < a class = "News newsLink" href = "/pages/lgnd7…" at bounding box center [637, 342] width 579 height 251
click at [894, 480] on button "Save" at bounding box center [906, 483] width 49 height 25
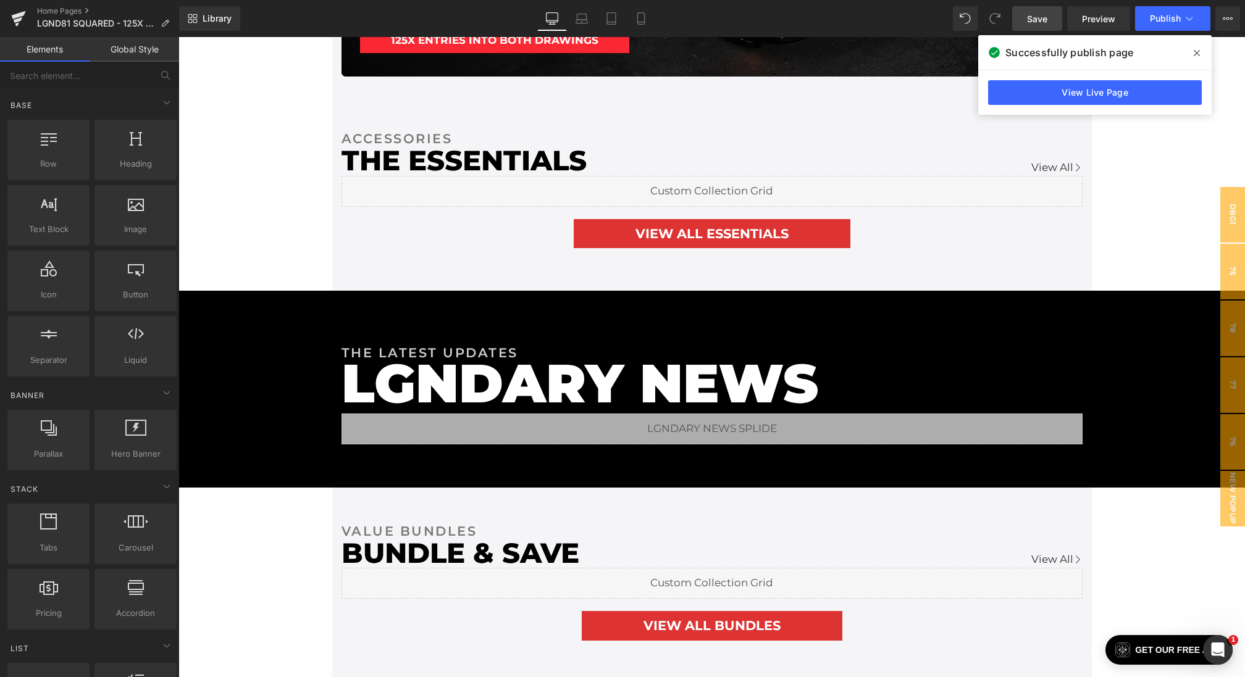
click at [1044, 15] on span "Save" at bounding box center [1037, 18] width 20 height 13
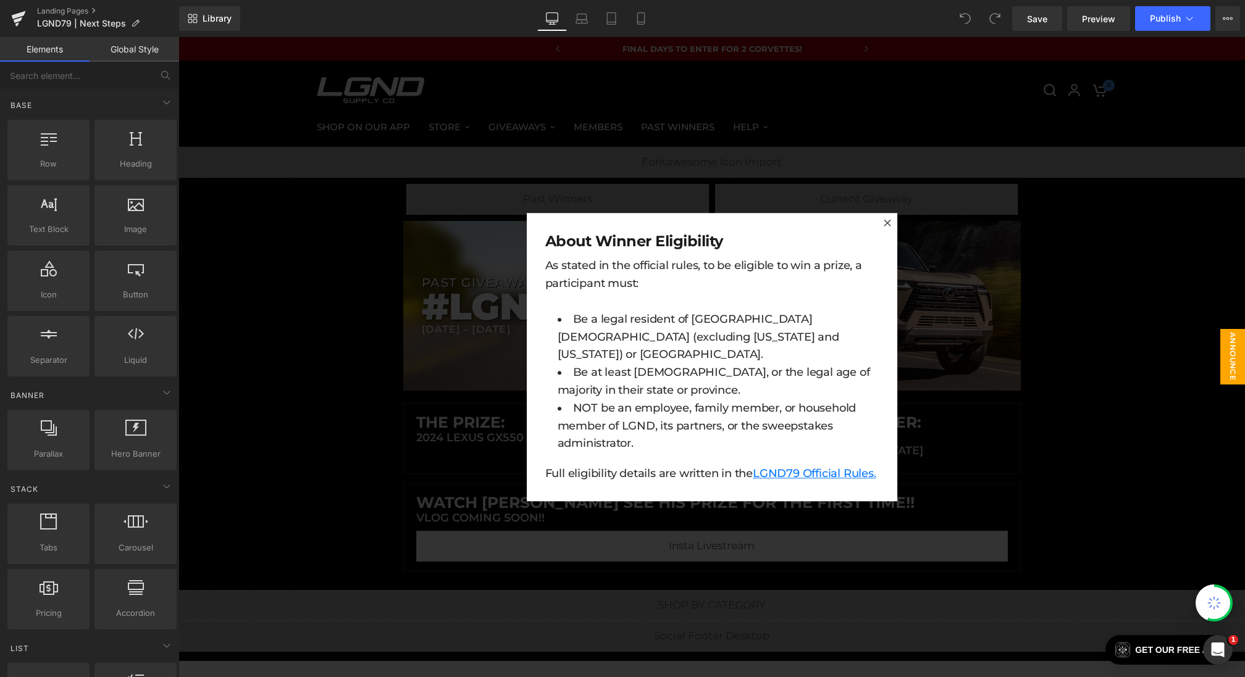
click at [474, 306] on div at bounding box center [711, 357] width 1067 height 640
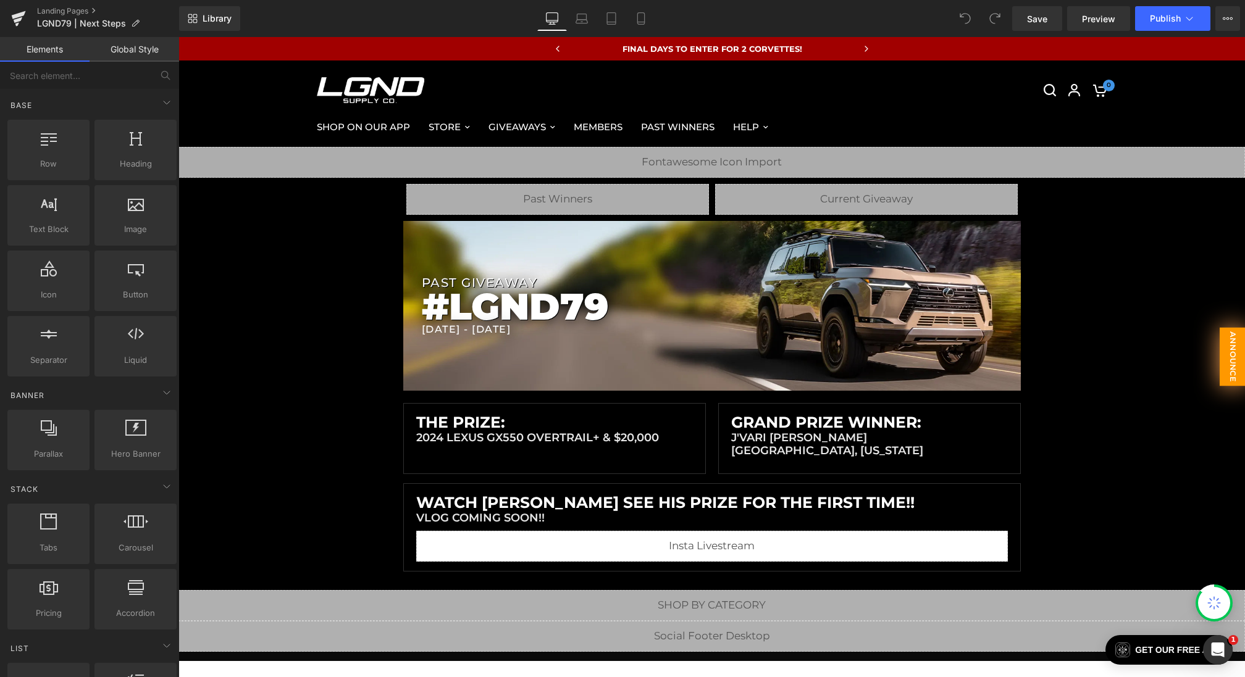
click at [1228, 345] on span "Announce Today" at bounding box center [1220, 356] width 52 height 59
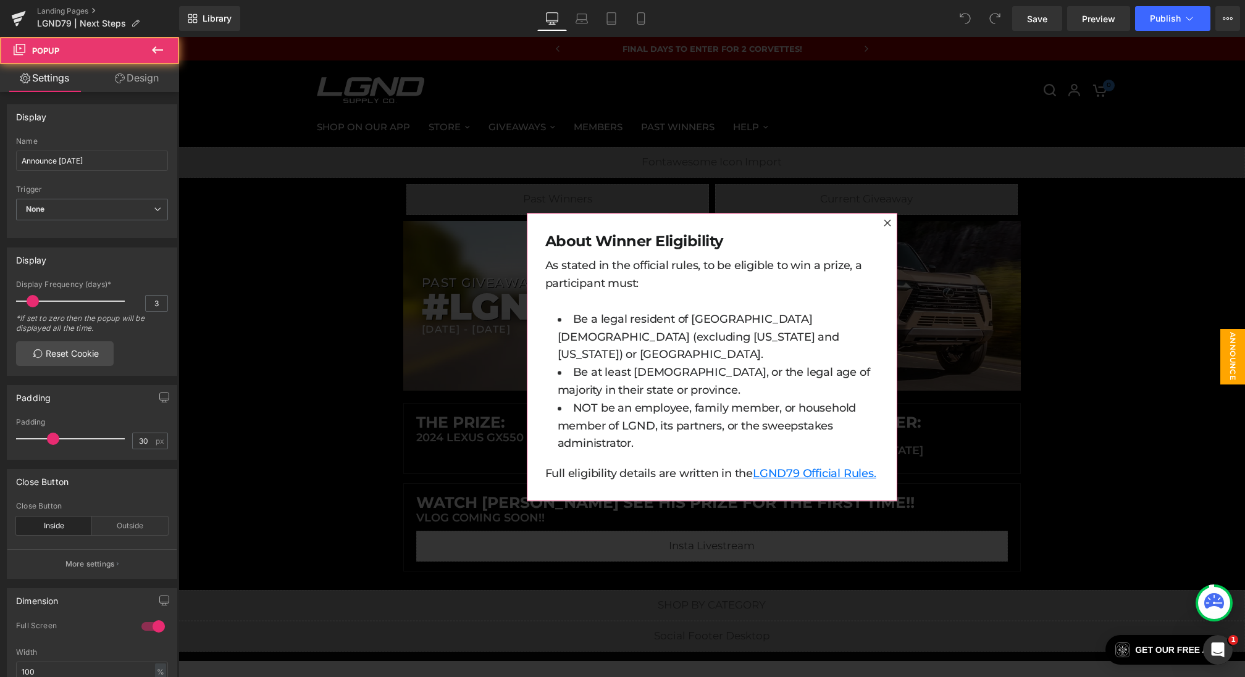
click at [757, 220] on div "About Winner Eligibility Heading As stated in the official rules, to be eligibl…" at bounding box center [712, 357] width 371 height 288
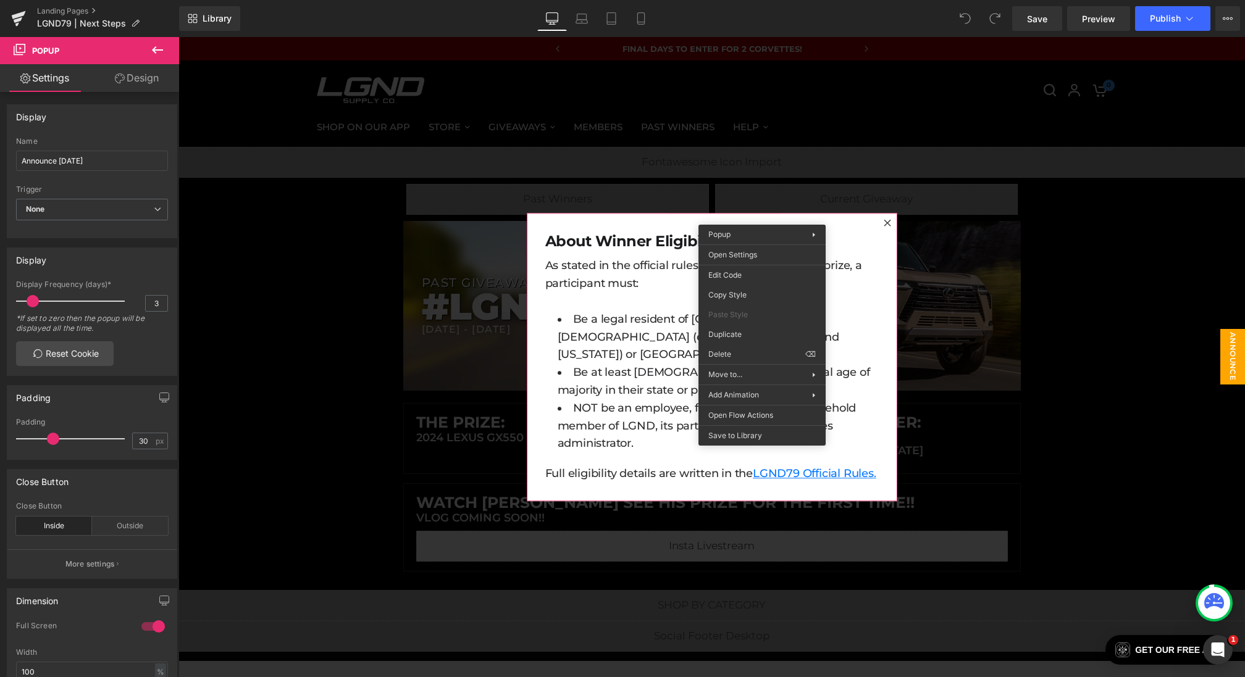
drag, startPoint x: 903, startPoint y: 393, endPoint x: 724, endPoint y: 357, distance: 182.2
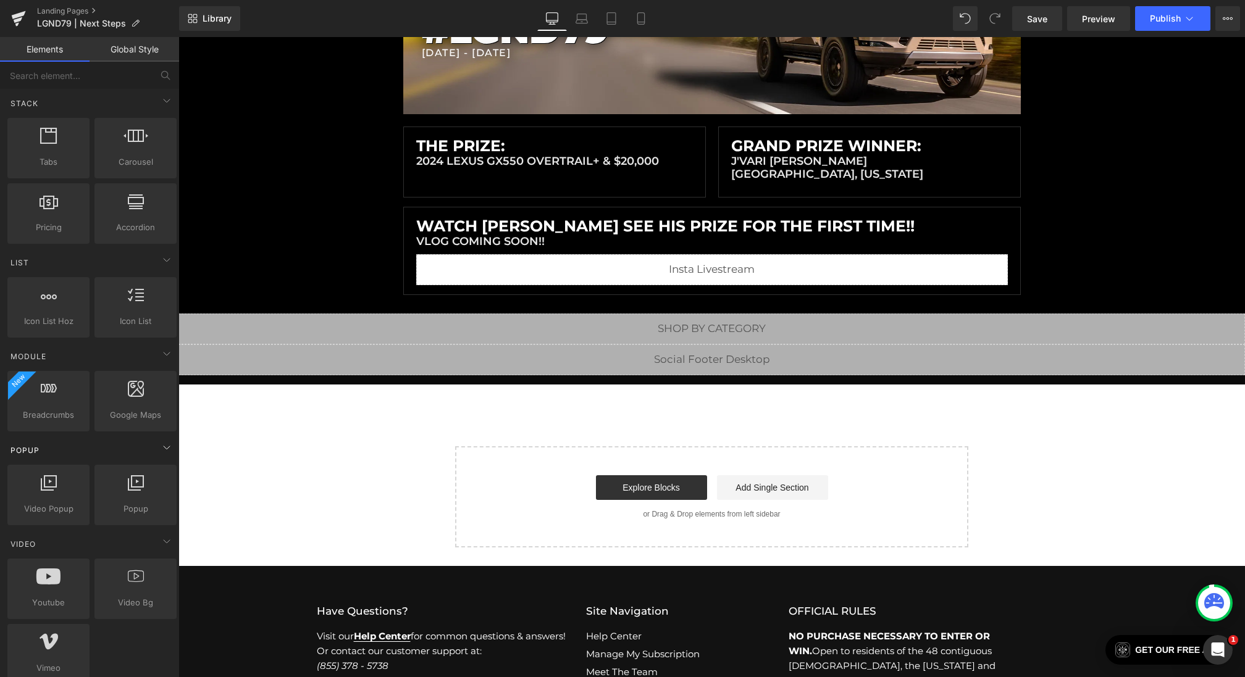
scroll to position [426, 0]
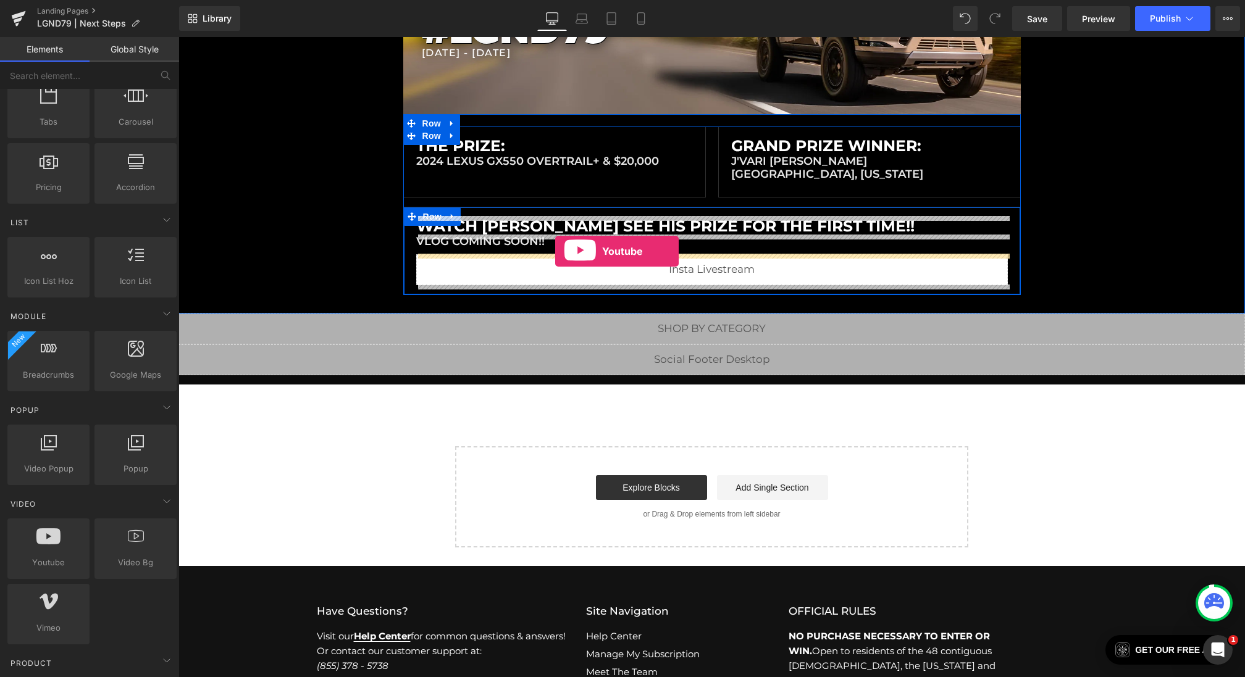
drag, startPoint x: 224, startPoint y: 584, endPoint x: 552, endPoint y: 251, distance: 467.2
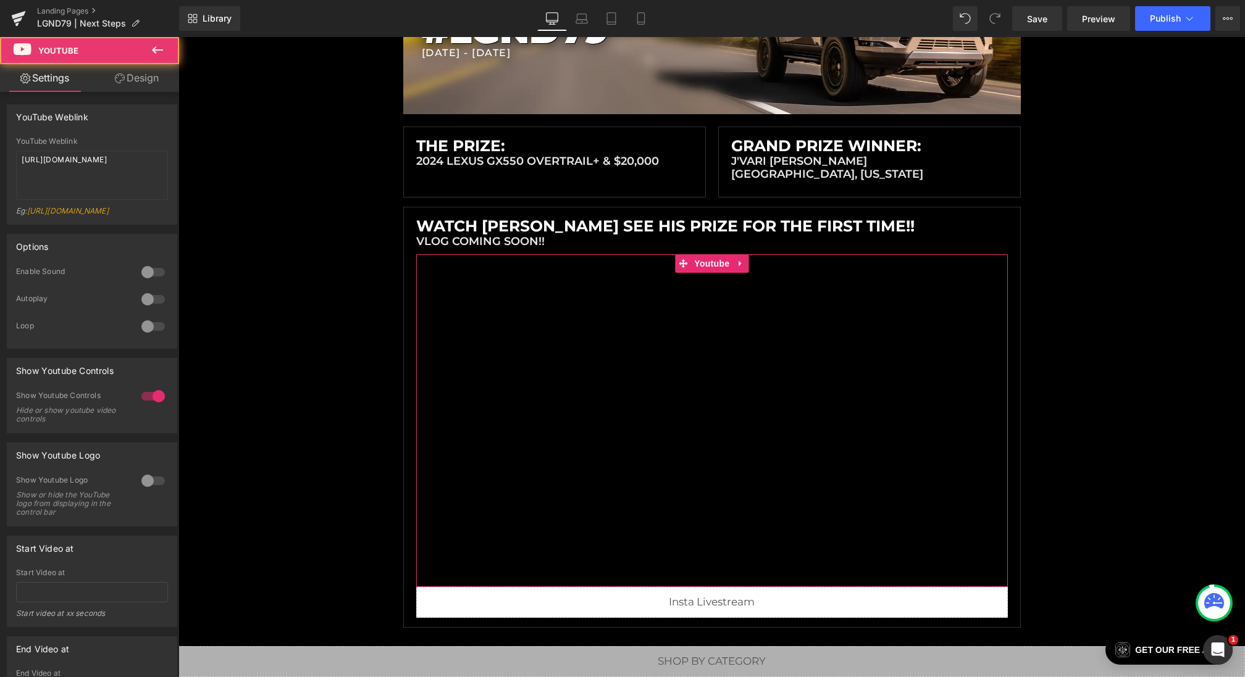
click at [131, 77] on link "Design" at bounding box center [137, 78] width 90 height 28
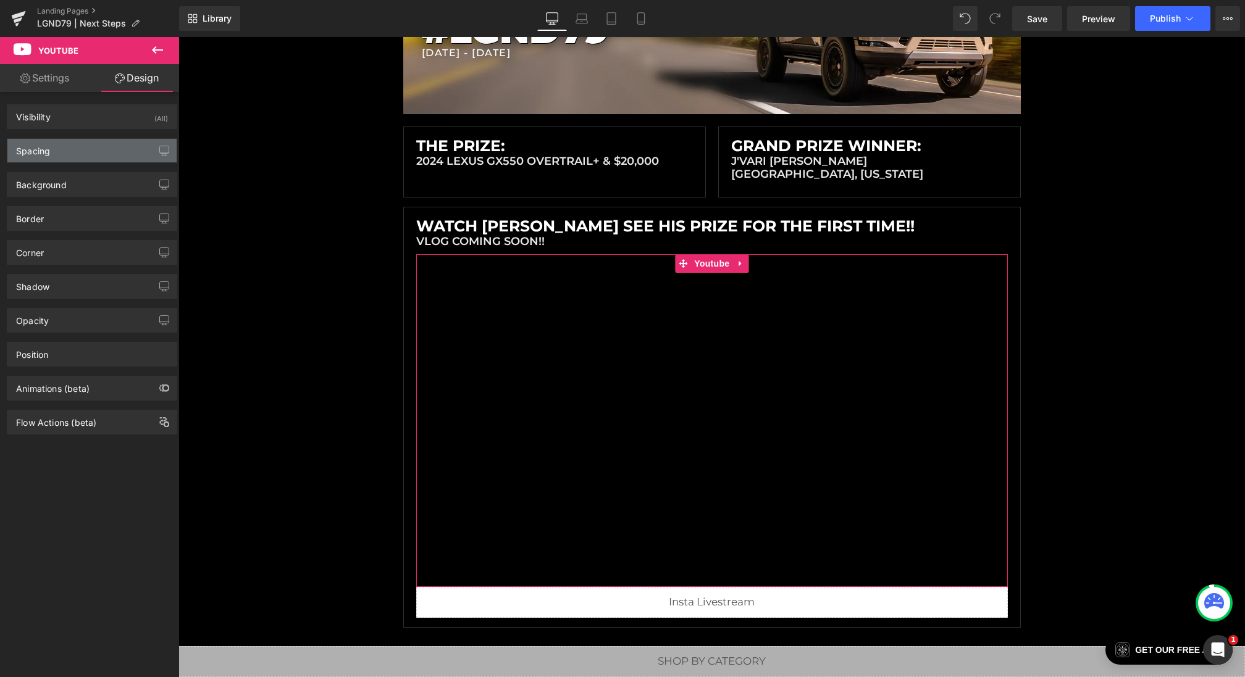
click at [65, 139] on div "Spacing" at bounding box center [91, 150] width 169 height 23
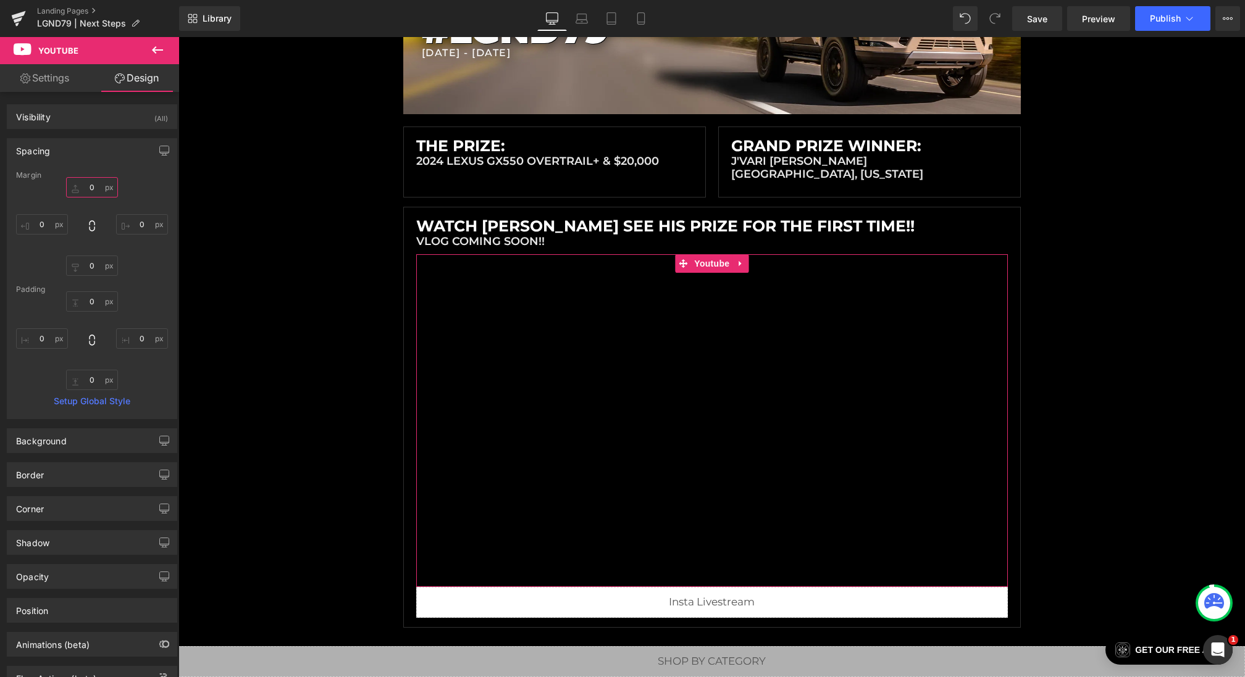
click at [88, 180] on input "0" at bounding box center [92, 187] width 52 height 20
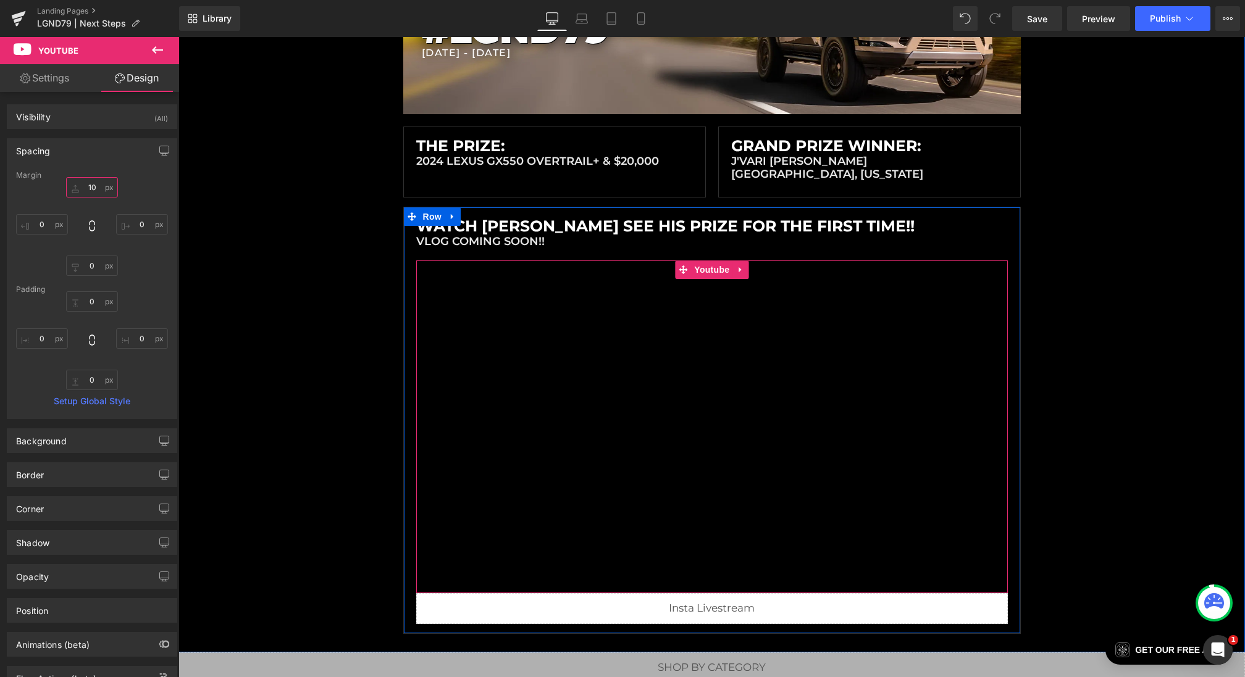
scroll to position [419, 0]
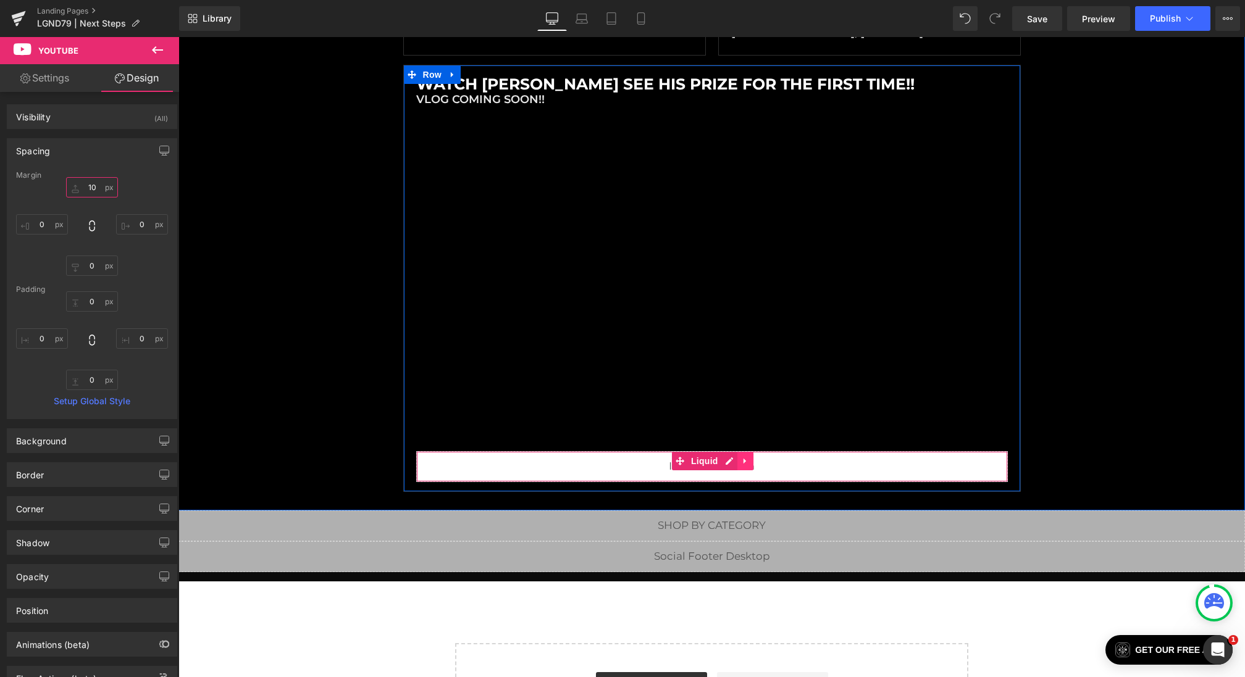
type input "10"
click at [750, 459] on link at bounding box center [745, 461] width 16 height 19
click at [756, 459] on icon at bounding box center [753, 461] width 9 height 9
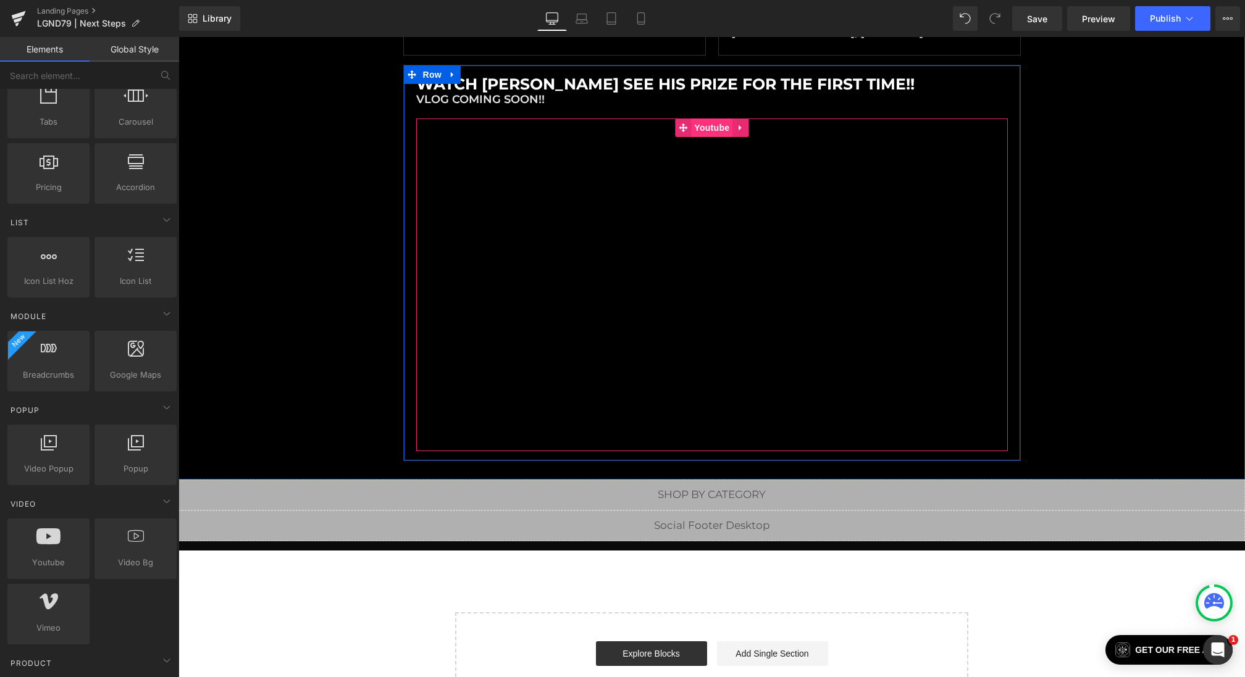
click at [697, 125] on span "Youtube" at bounding box center [711, 128] width 41 height 19
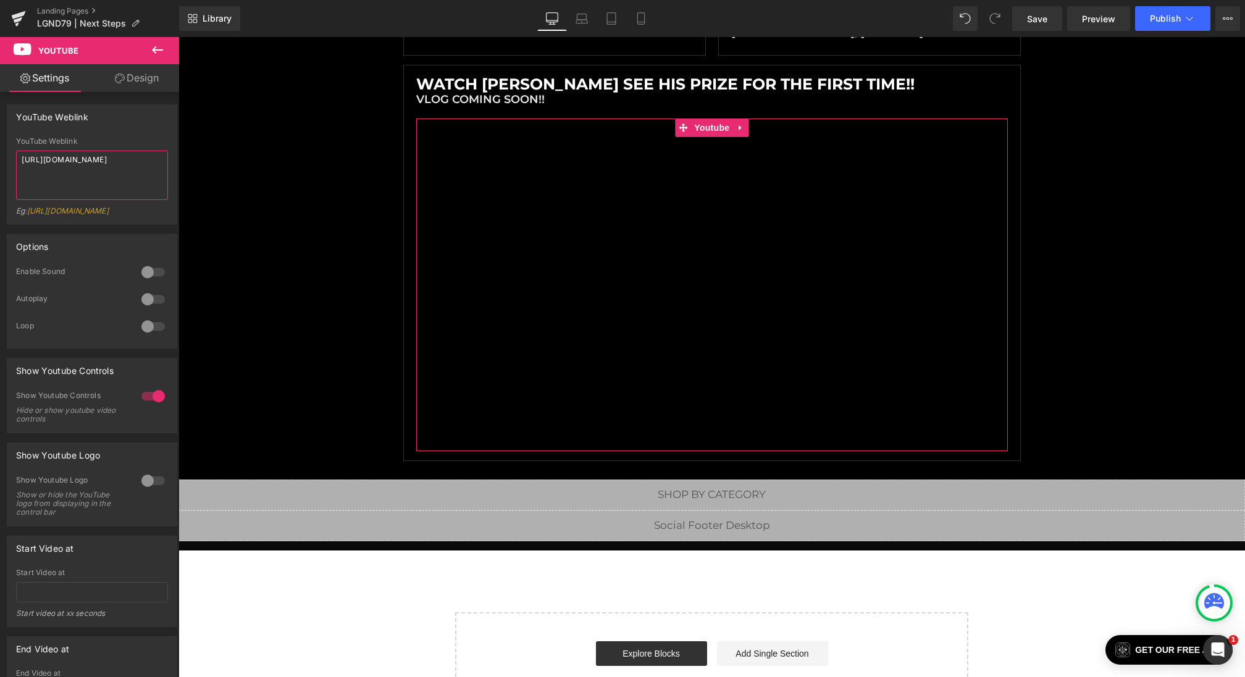
drag, startPoint x: 101, startPoint y: 172, endPoint x: 0, endPoint y: 140, distance: 106.2
click at [0, 140] on div "YouTube Weblink YouTube Weblink https://www.youtube.com/watch?v=OQBlWco72c4 Eg:…" at bounding box center [92, 160] width 185 height 130
paste textarea "Hi4jl6Yh2Ao"
type textarea "[URL][DOMAIN_NAME]"
click at [144, 309] on div at bounding box center [153, 300] width 30 height 20
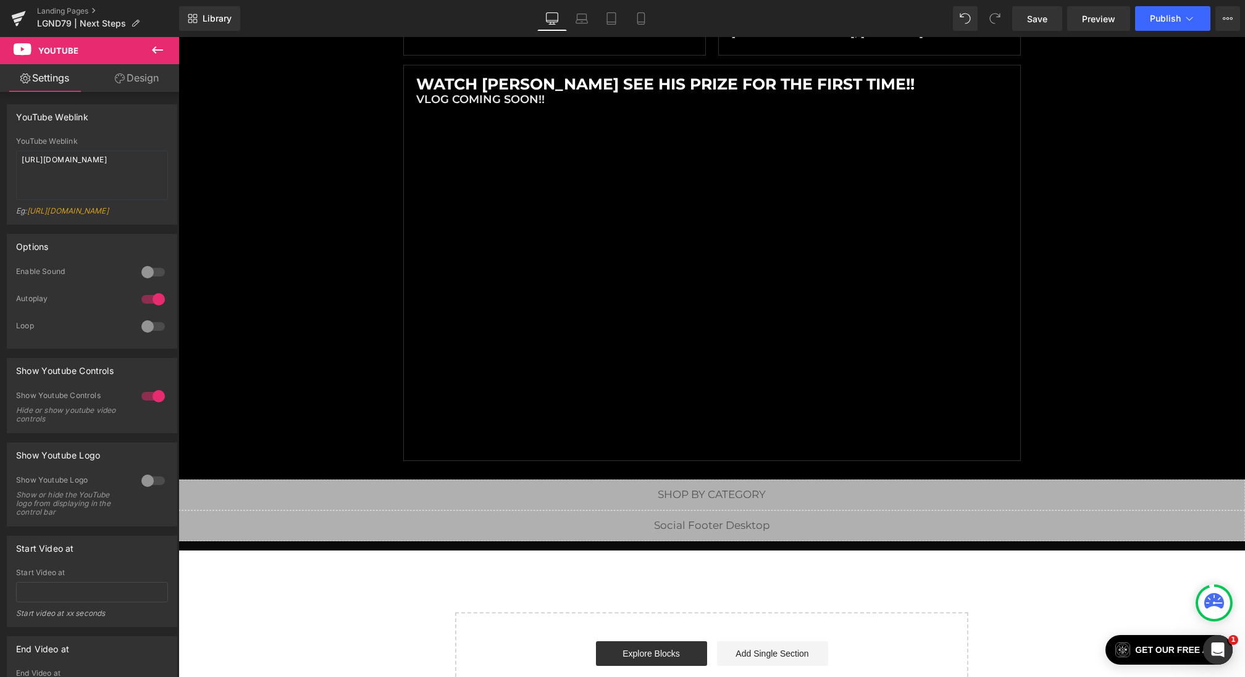
click at [143, 307] on div at bounding box center [153, 300] width 30 height 20
click at [145, 278] on div at bounding box center [153, 272] width 30 height 20
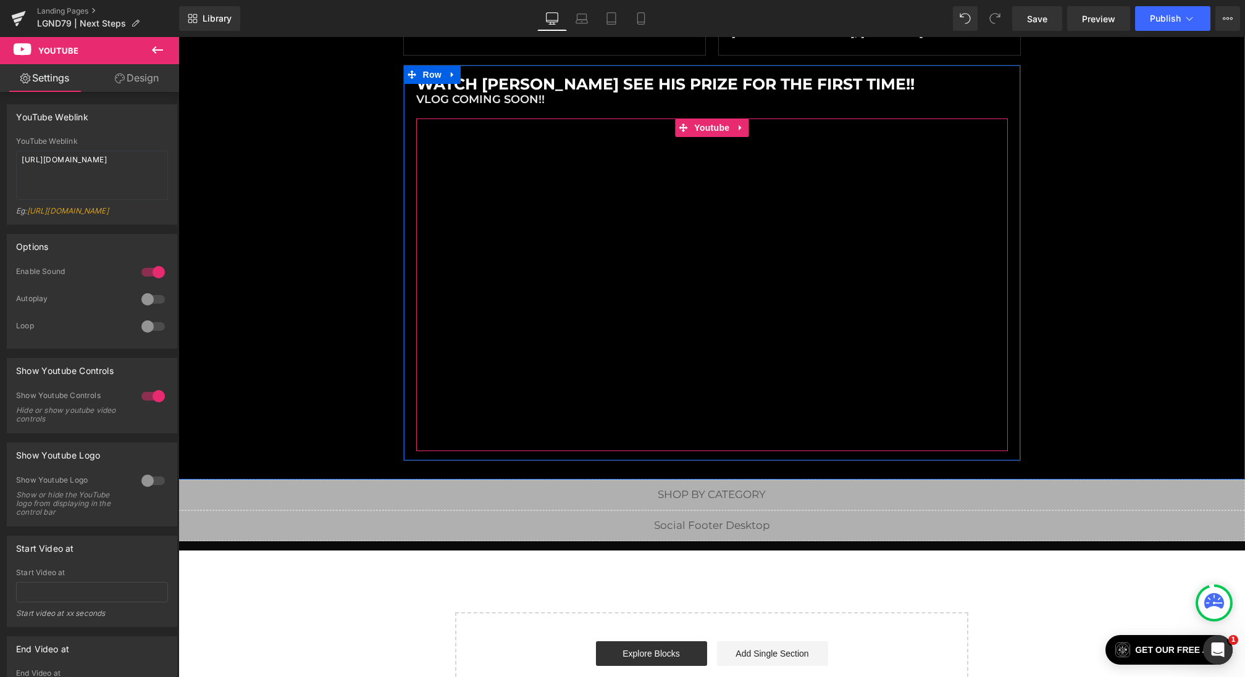
scroll to position [182, 0]
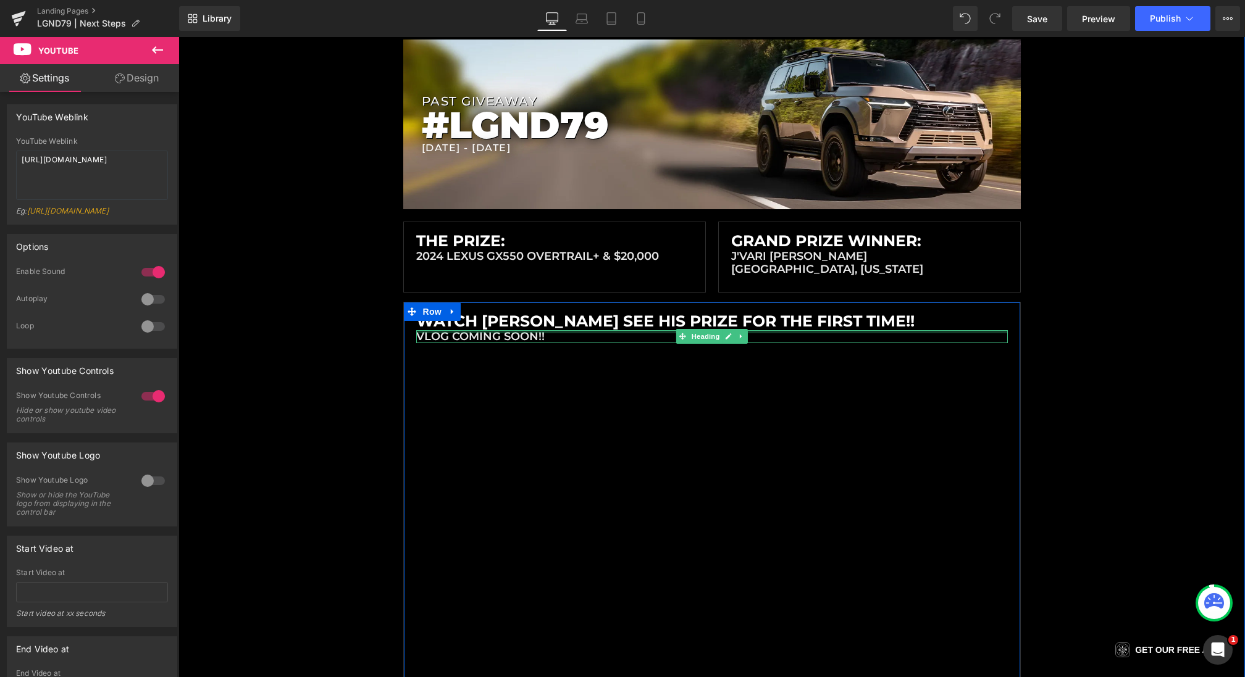
click at [553, 321] on h1 "WATCH J'VARI SEE HIS PRIZE FOR THE FIRST TIME!!" at bounding box center [712, 321] width 592 height 19
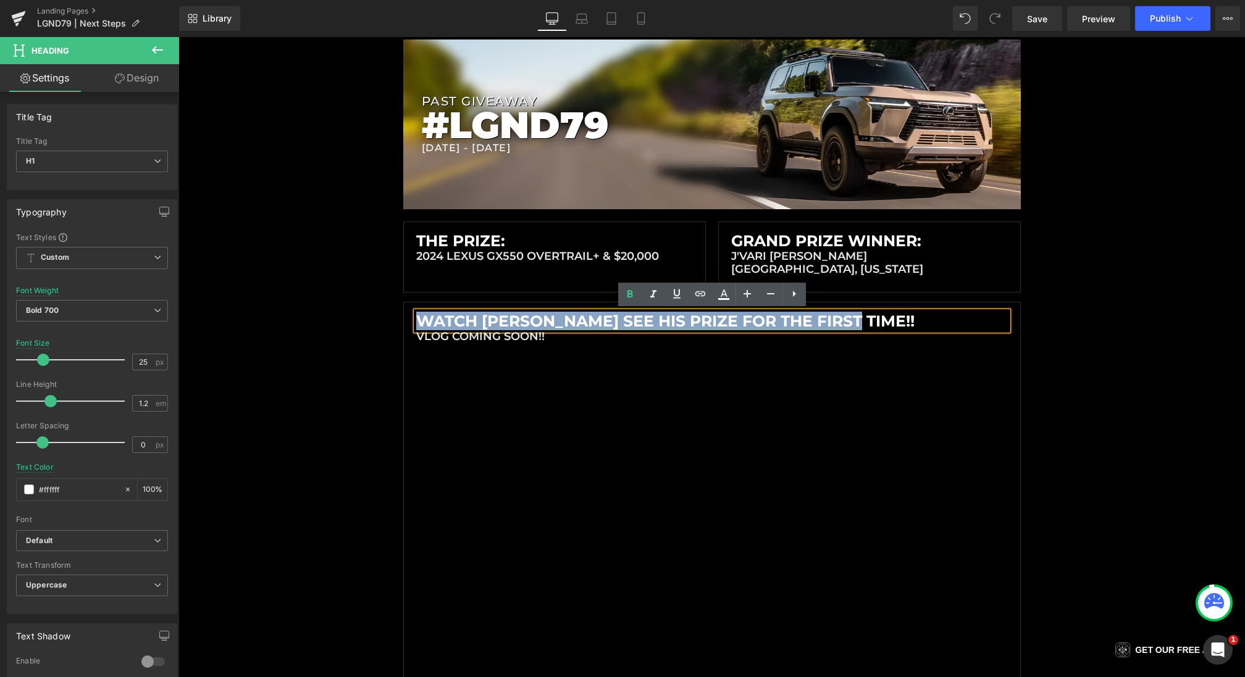
drag, startPoint x: 853, startPoint y: 317, endPoint x: 356, endPoint y: 317, distance: 497.1
click at [356, 317] on div "Liquid Liquid Liquid Row Row PAST GIVEAWAY Heading #LGND79 Heading 8/25/2025 - …" at bounding box center [711, 331] width 1067 height 733
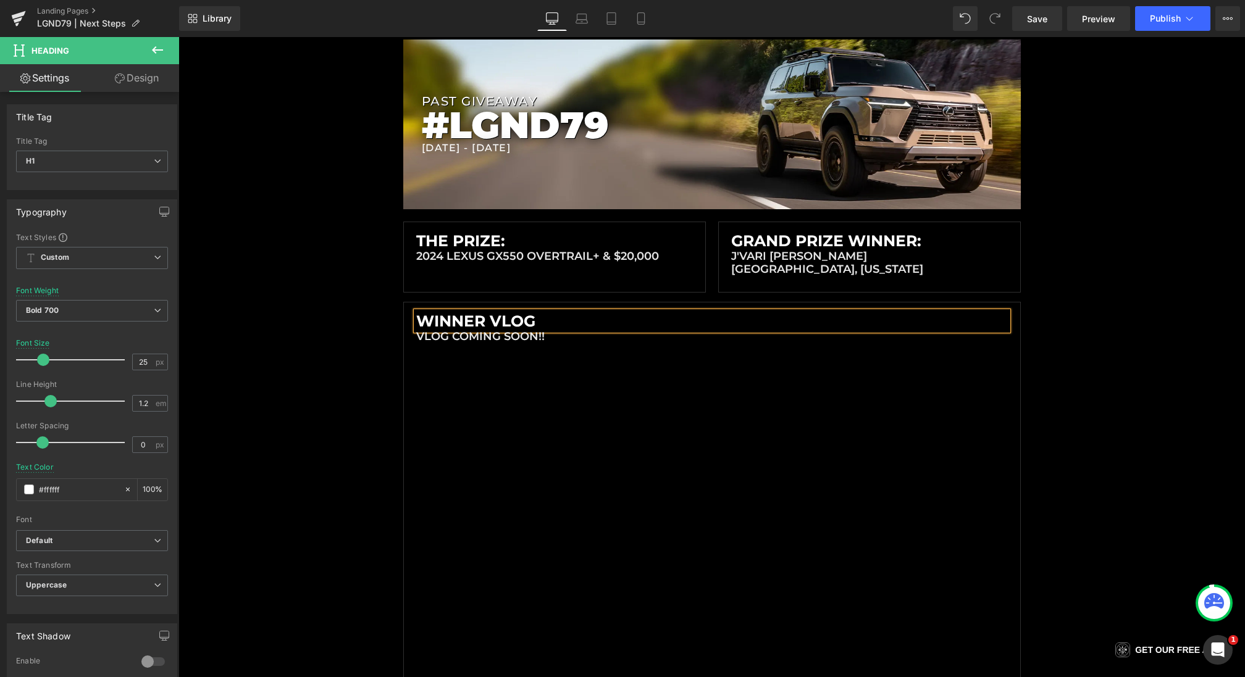
click at [324, 354] on div "Liquid Liquid Liquid Row Row PAST GIVEAWAY Heading #LGND79 Heading 8/25/2025 - …" at bounding box center [711, 331] width 1067 height 733
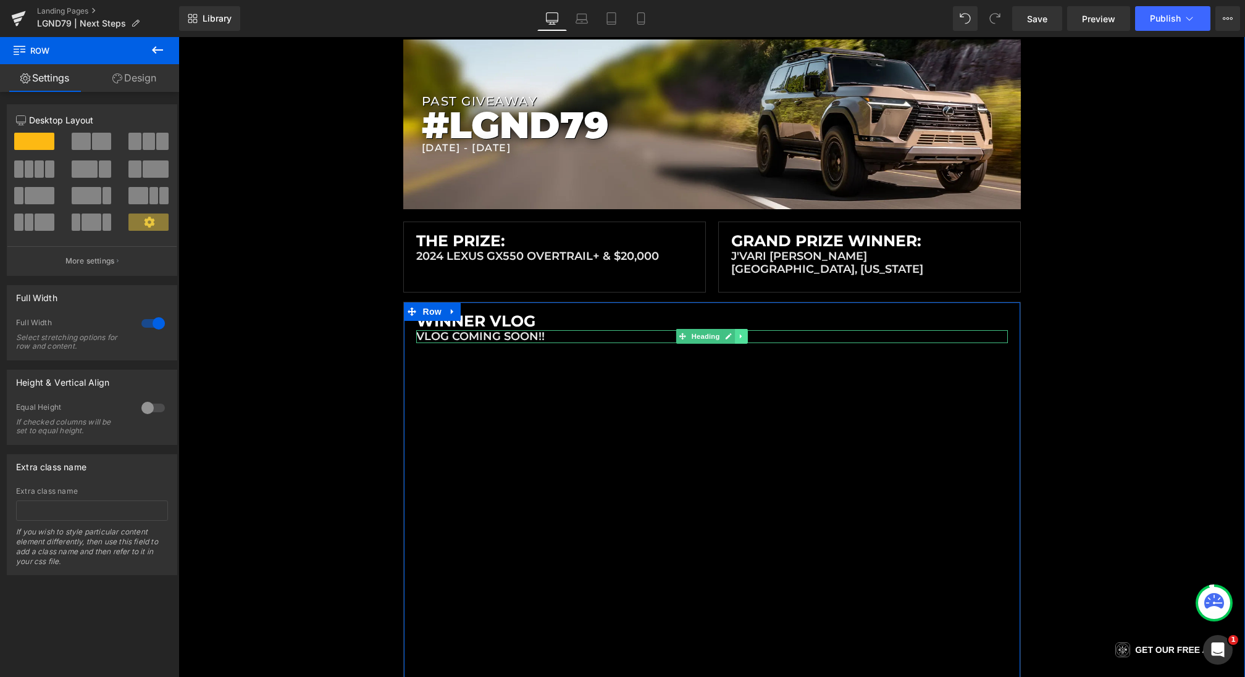
click at [742, 338] on icon at bounding box center [741, 336] width 7 height 7
click at [750, 338] on icon at bounding box center [747, 336] width 7 height 7
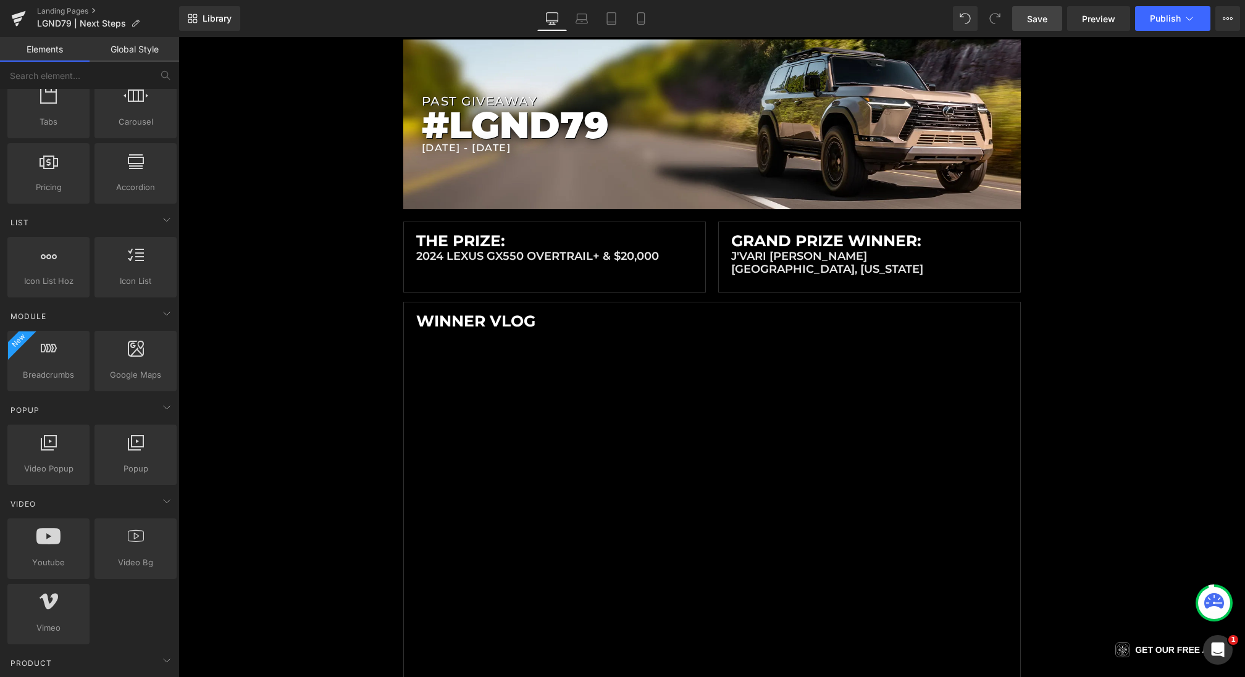
click at [1060, 21] on link "Save" at bounding box center [1037, 18] width 50 height 25
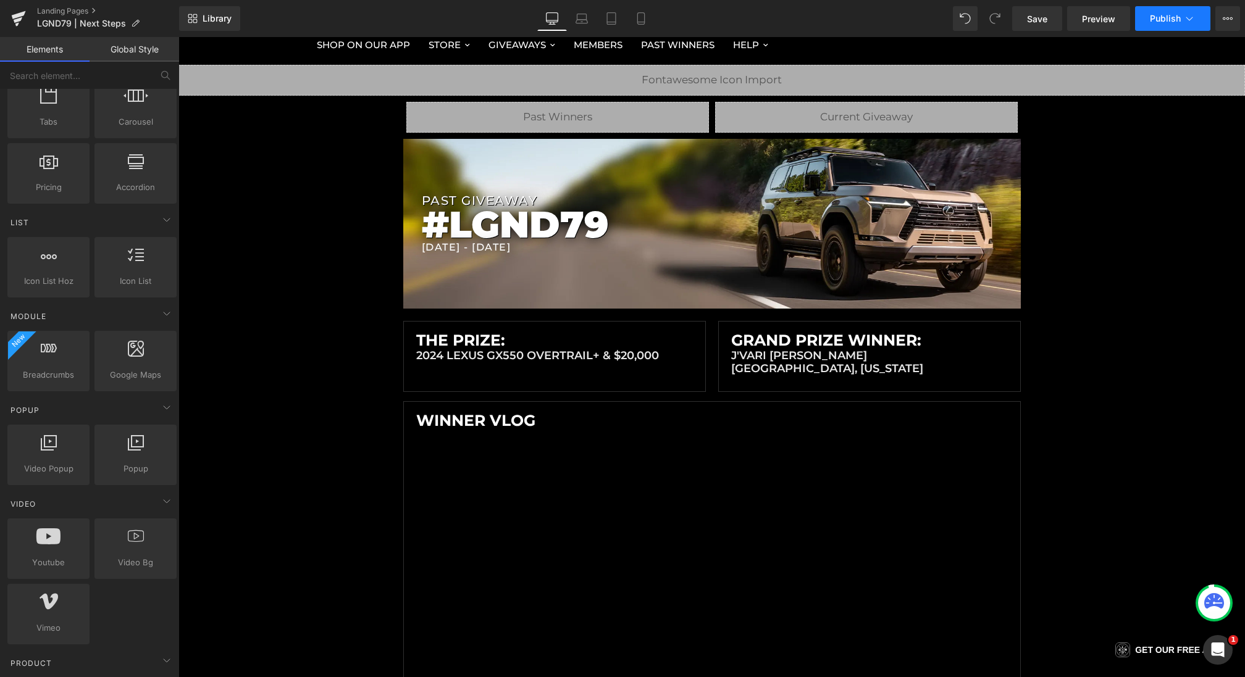
click at [1178, 15] on span "Publish" at bounding box center [1165, 19] width 31 height 10
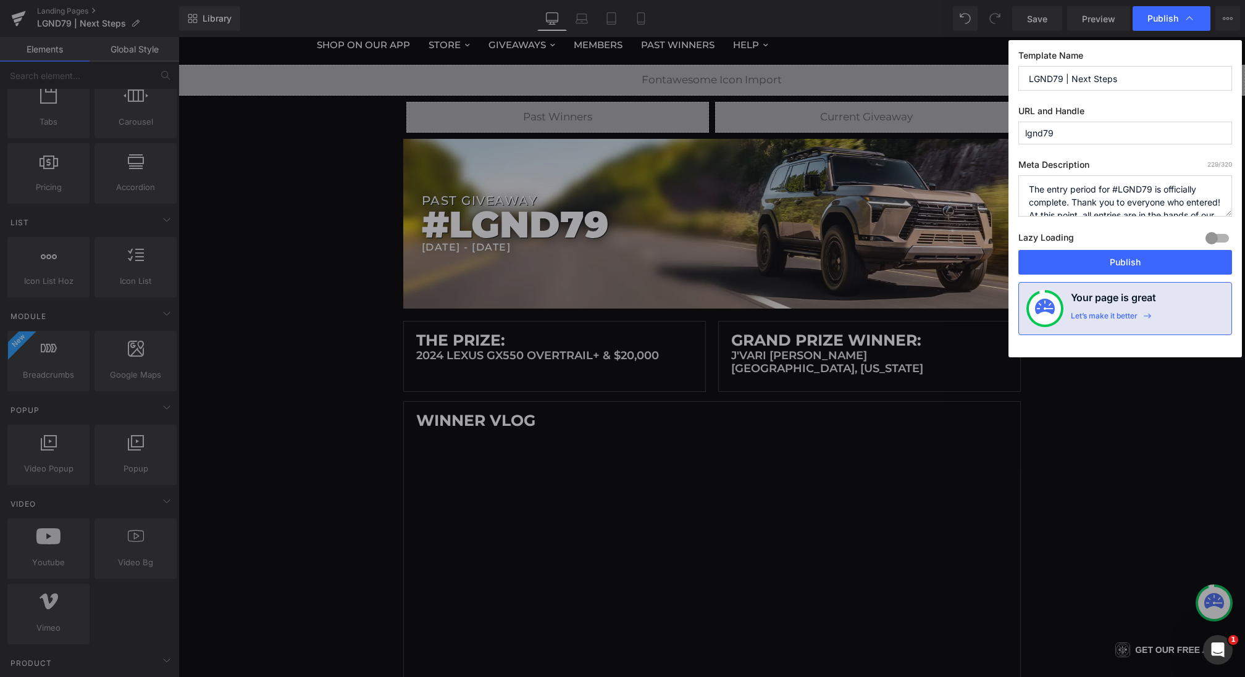
scroll to position [52, 0]
drag, startPoint x: 1175, startPoint y: 209, endPoint x: 855, endPoint y: 4, distance: 380.5
click at [855, 4] on div "Publish Template Name LGND79 | Next Steps URL and Handle lgnd79 Meta Descriptio…" at bounding box center [622, 338] width 1245 height 677
paste textarea "Congratulations to the winner of #LGND68, our 2024 Hummer EV 3X Pickup + $20,00…"
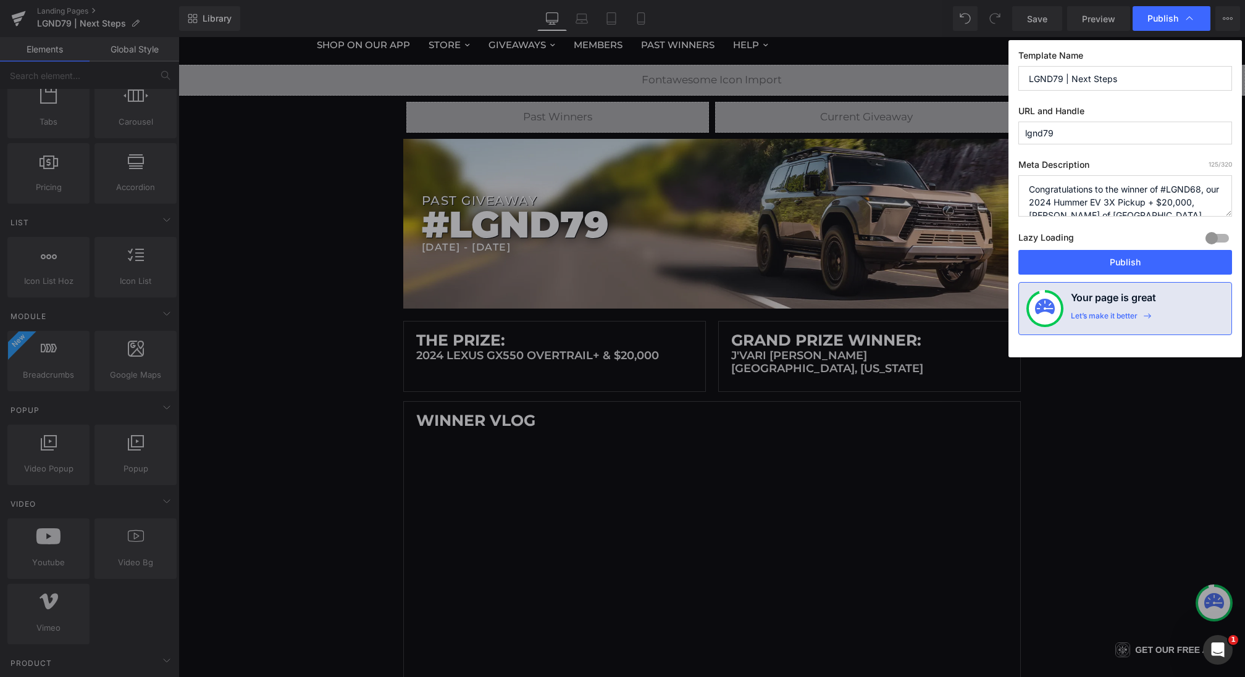
click at [1203, 188] on textarea "The entry period for #LGND79 is officially complete. Thank you to everyone who …" at bounding box center [1125, 195] width 214 height 41
drag, startPoint x: 1068, startPoint y: 201, endPoint x: 1159, endPoint y: 200, distance: 90.2
click at [1159, 200] on textarea "The entry period for #LGND79 is officially complete. Thank you to everyone who …" at bounding box center [1125, 195] width 214 height 41
click at [1180, 199] on textarea "The entry period for #LGND79 is officially complete. Thank you to everyone who …" at bounding box center [1125, 195] width 214 height 41
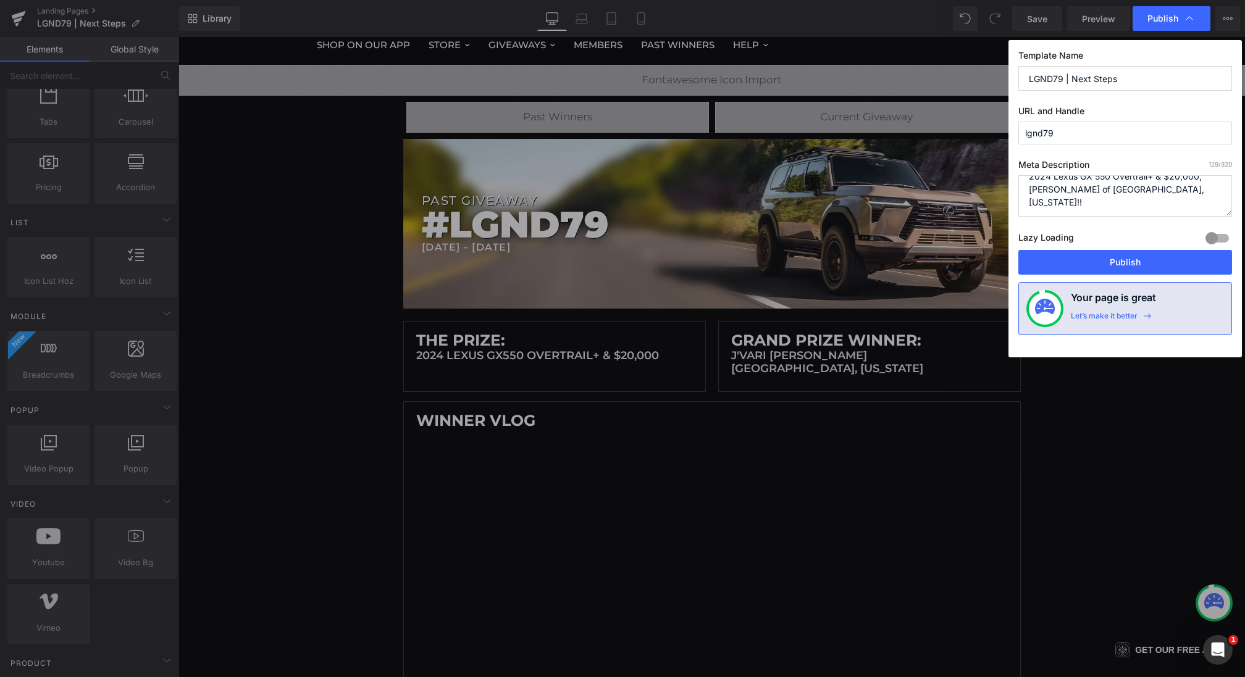
drag, startPoint x: 1069, startPoint y: 190, endPoint x: 1186, endPoint y: 210, distance: 118.4
click at [1186, 210] on textarea "The entry period for #LGND79 is officially complete. Thank you to everyone who …" at bounding box center [1125, 195] width 214 height 41
type textarea "Congratulations to the winner of #LGND79, our 2024 Lexus GX 550 Overtrail+ & $2…"
drag, startPoint x: 1130, startPoint y: 79, endPoint x: 1072, endPoint y: 77, distance: 57.5
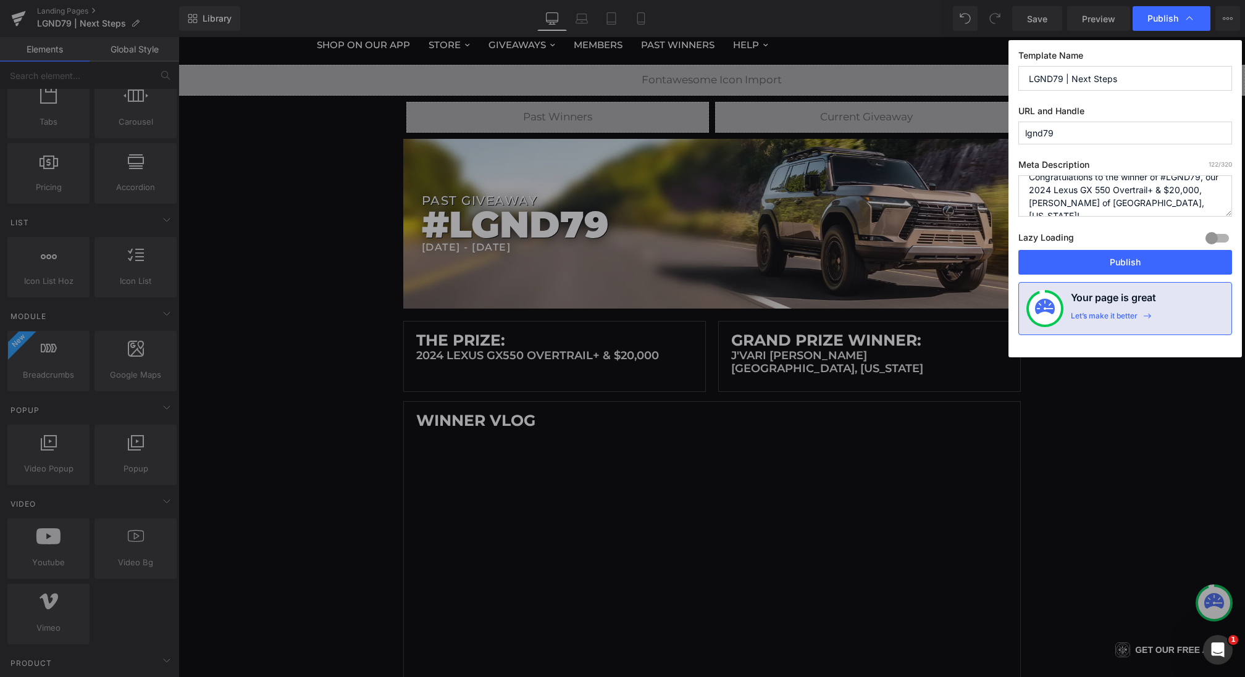
click at [1072, 77] on input "LGND79 | Next Steps" at bounding box center [1125, 78] width 214 height 25
type input "LGND79 | Past Giveaway Winner"
drag, startPoint x: 1107, startPoint y: 268, endPoint x: 571, endPoint y: 65, distance: 573.6
click at [1107, 268] on button "Publish" at bounding box center [1125, 262] width 214 height 25
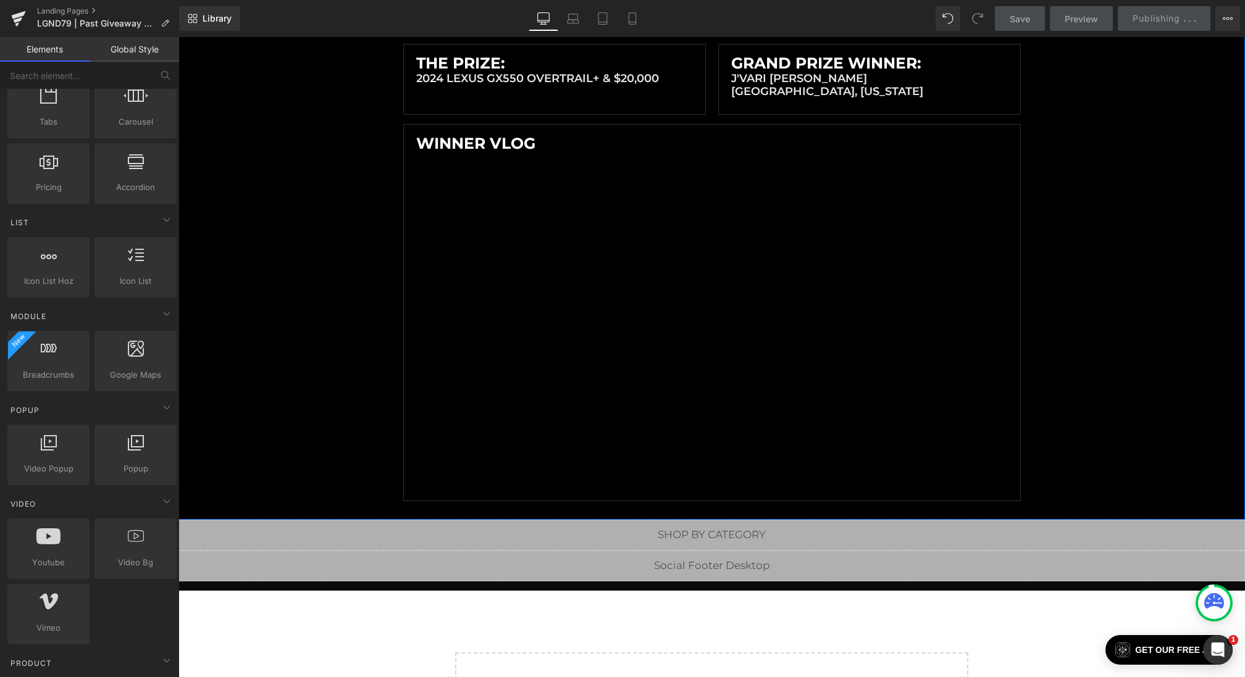
scroll to position [299, 0]
